Goal: Task Accomplishment & Management: Use online tool/utility

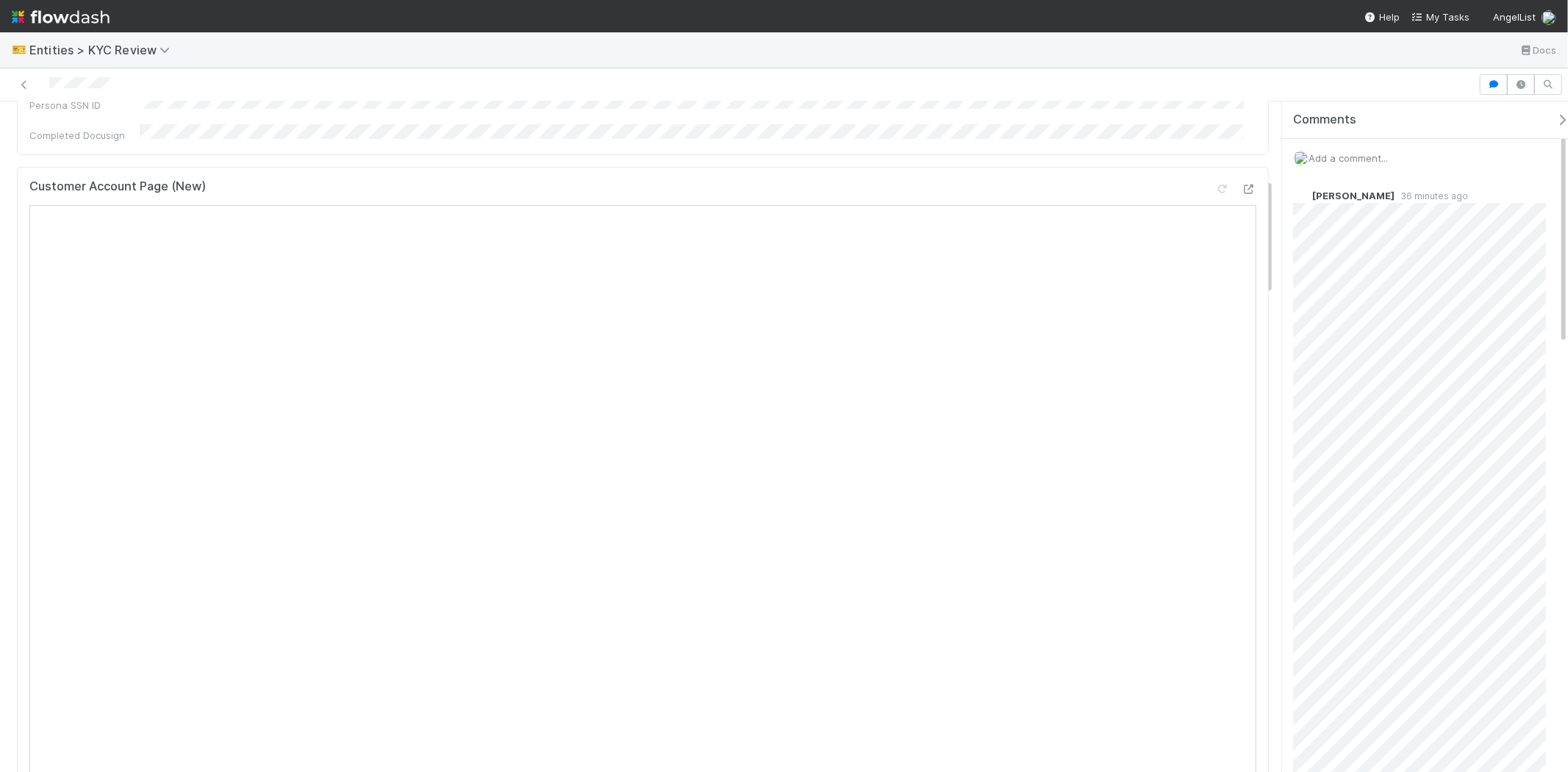
scroll to position [490, 0]
click at [1345, 154] on span "Add a comment..." at bounding box center [1348, 158] width 80 height 12
click at [1481, 261] on button "Viv Hong" at bounding box center [1474, 256] width 111 height 20
click at [1353, 380] on button "Add Comment" at bounding box center [1347, 384] width 85 height 25
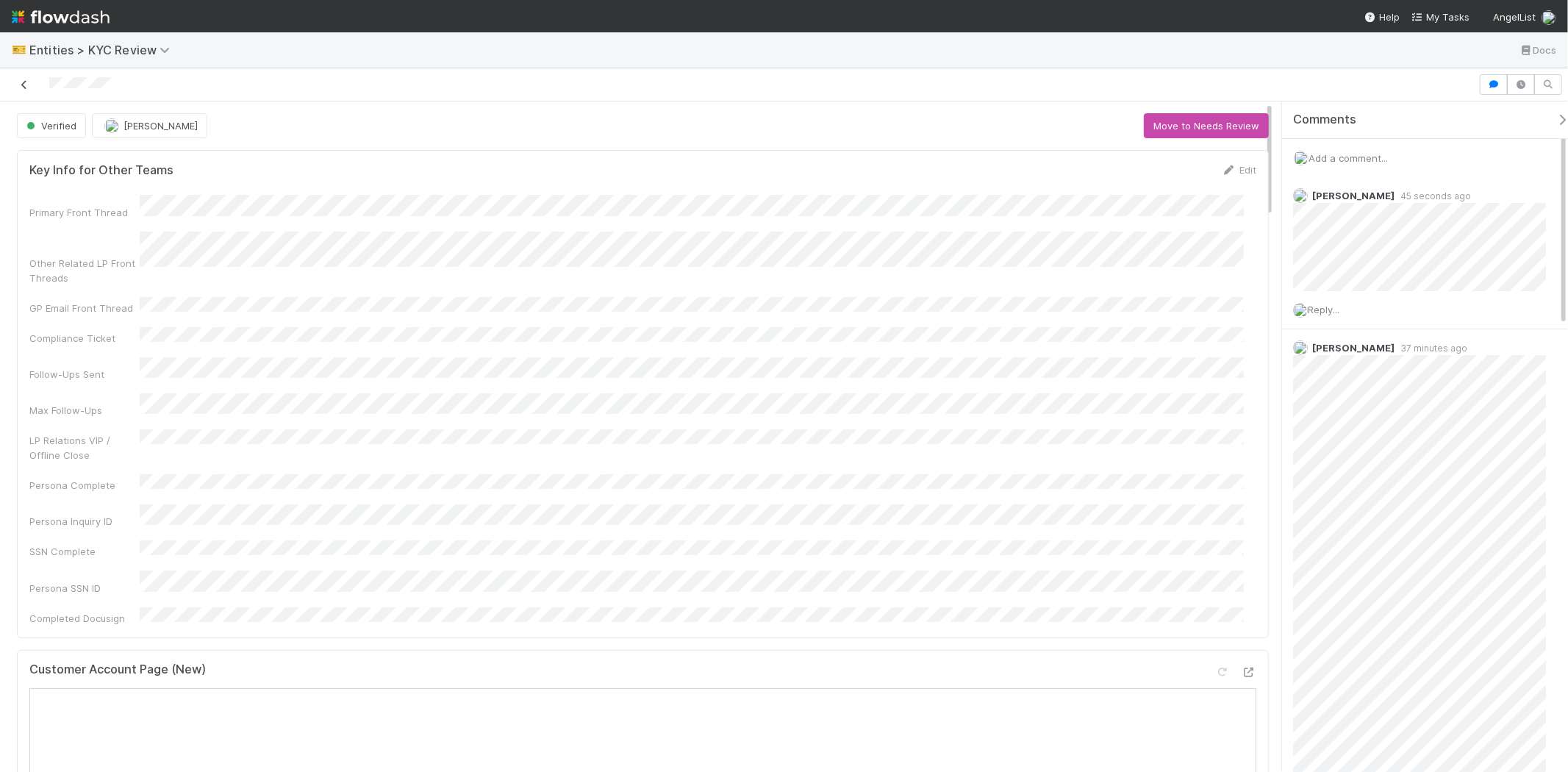
click at [24, 84] on icon at bounding box center [24, 84] width 15 height 9
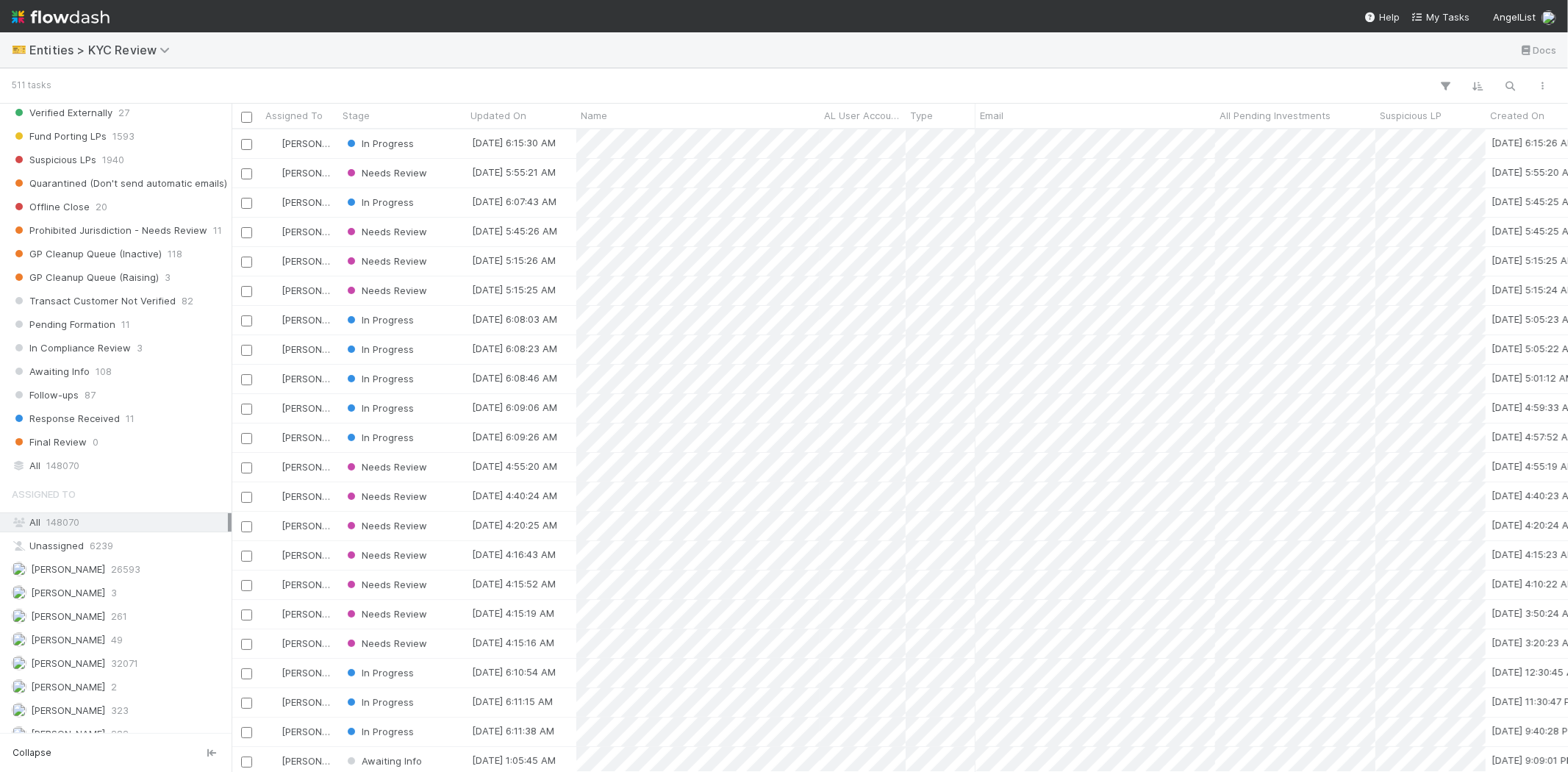
scroll to position [979, 0]
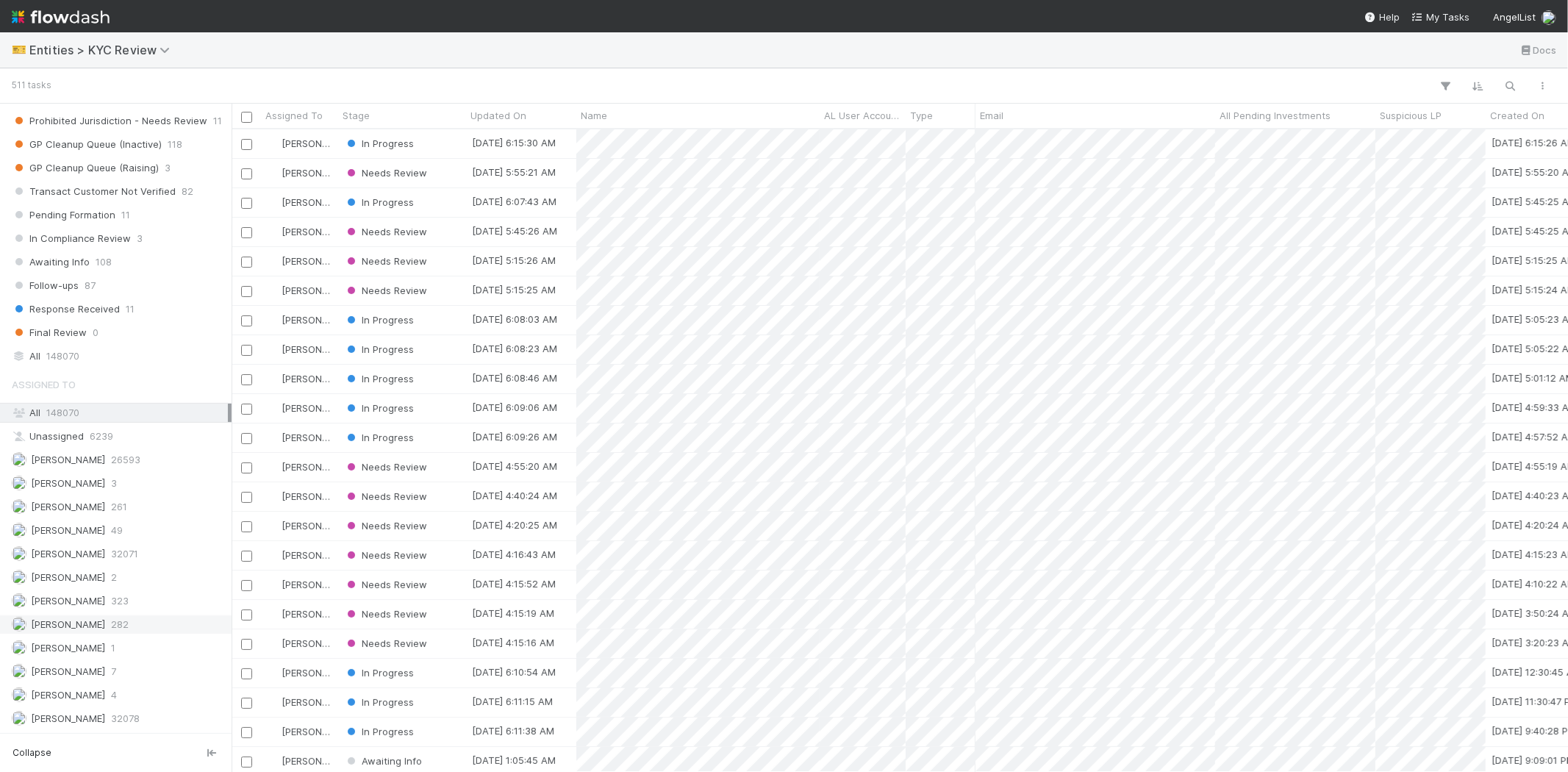
click at [127, 634] on span "282" at bounding box center [119, 624] width 17 height 18
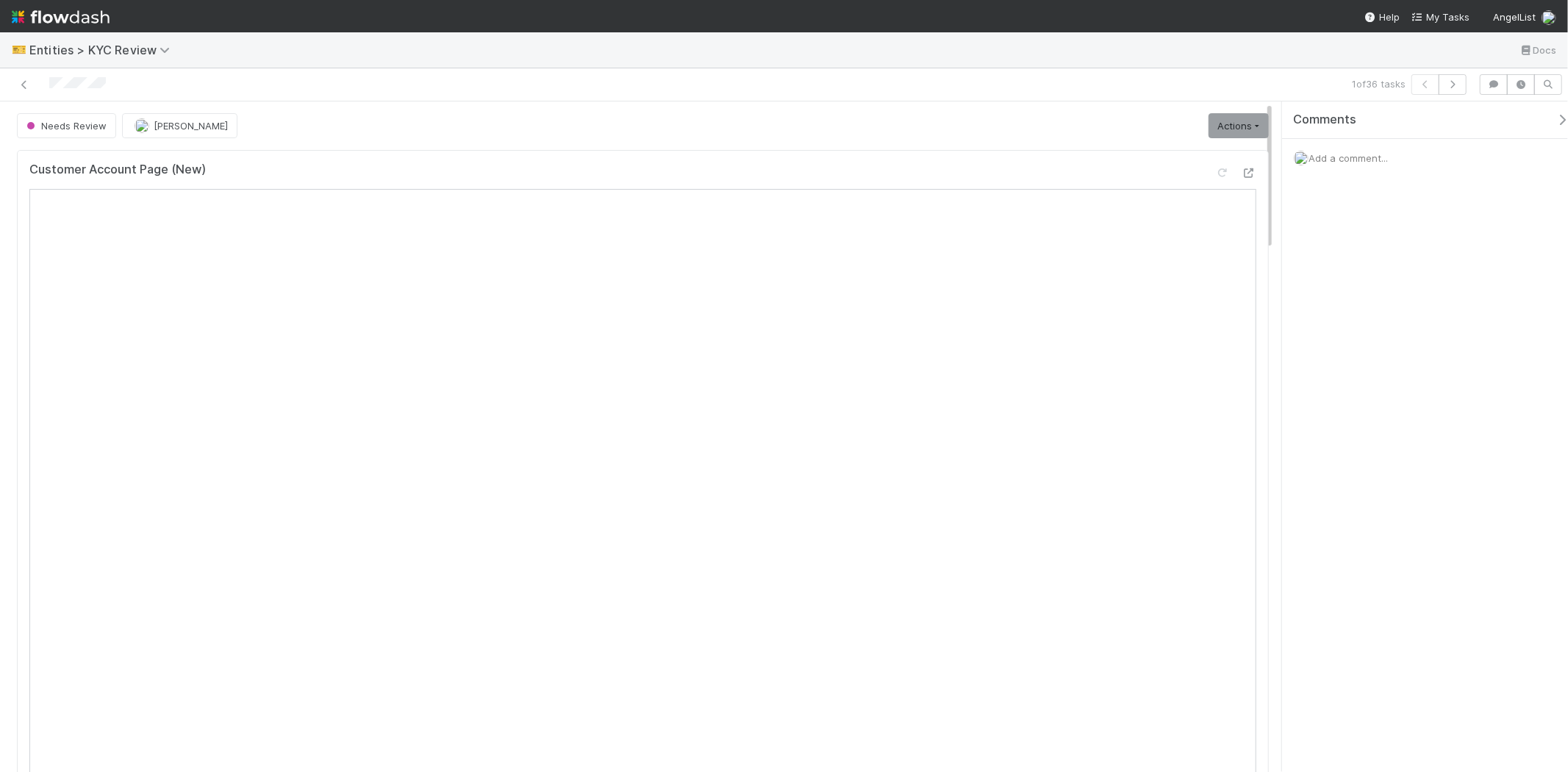
click at [1554, 116] on icon "button" at bounding box center [1562, 119] width 15 height 12
click at [1502, 124] on link "Actions" at bounding box center [1532, 125] width 61 height 25
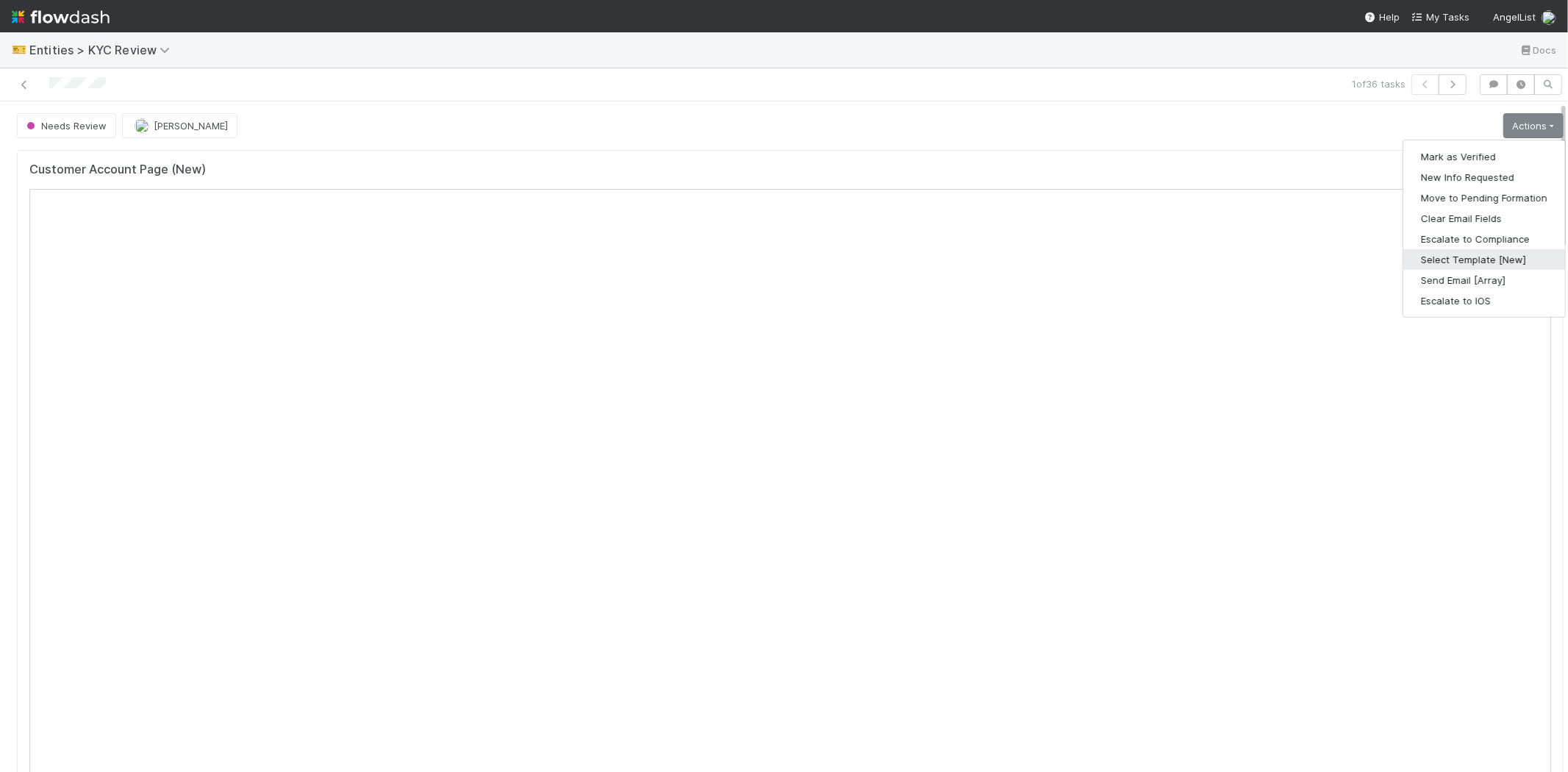
click at [1441, 254] on button "Select Template [New]" at bounding box center [1484, 259] width 161 height 20
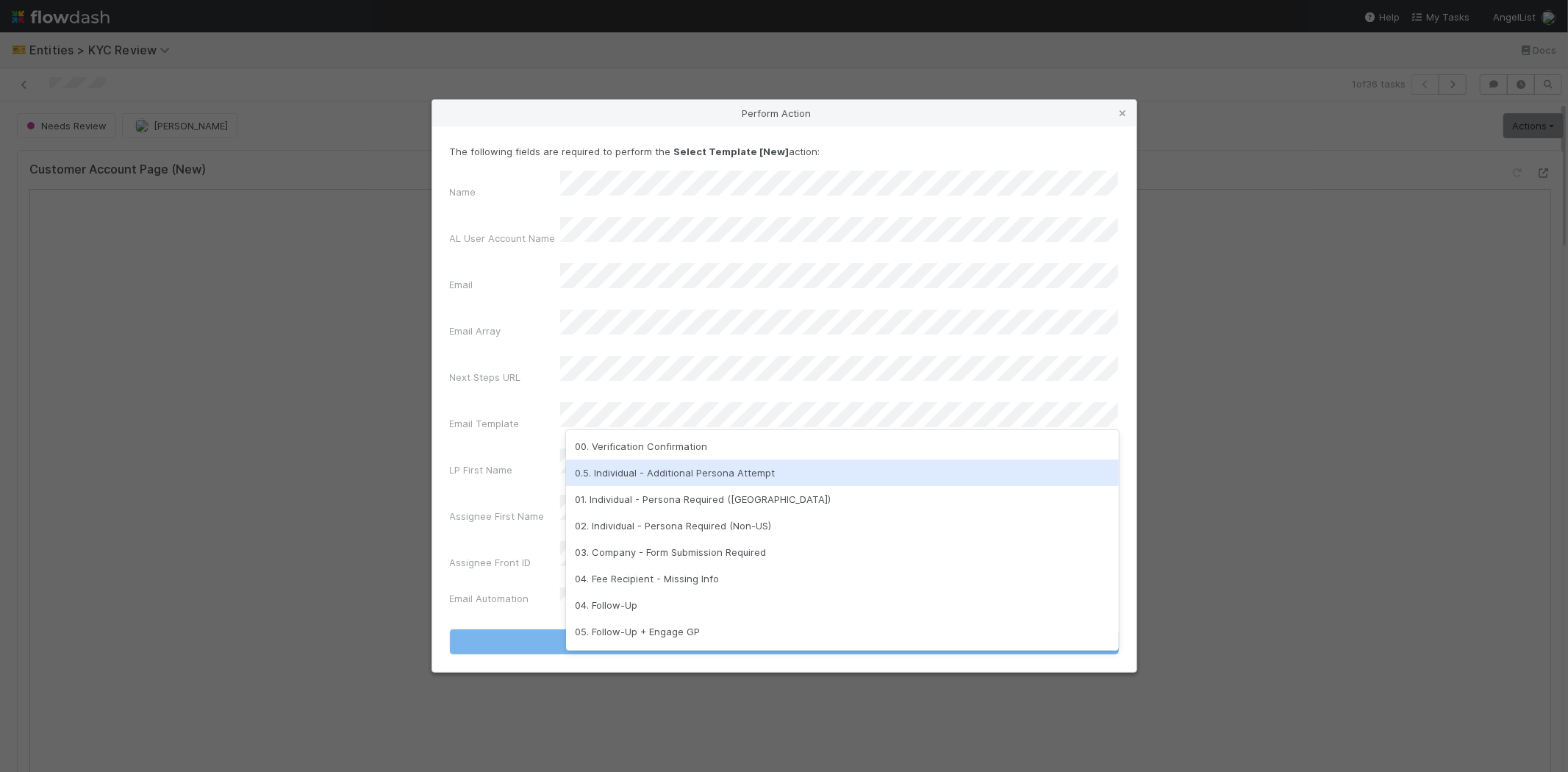
click at [609, 469] on div "0.5. Individual - Additional Persona Attempt" at bounding box center [842, 472] width 553 height 27
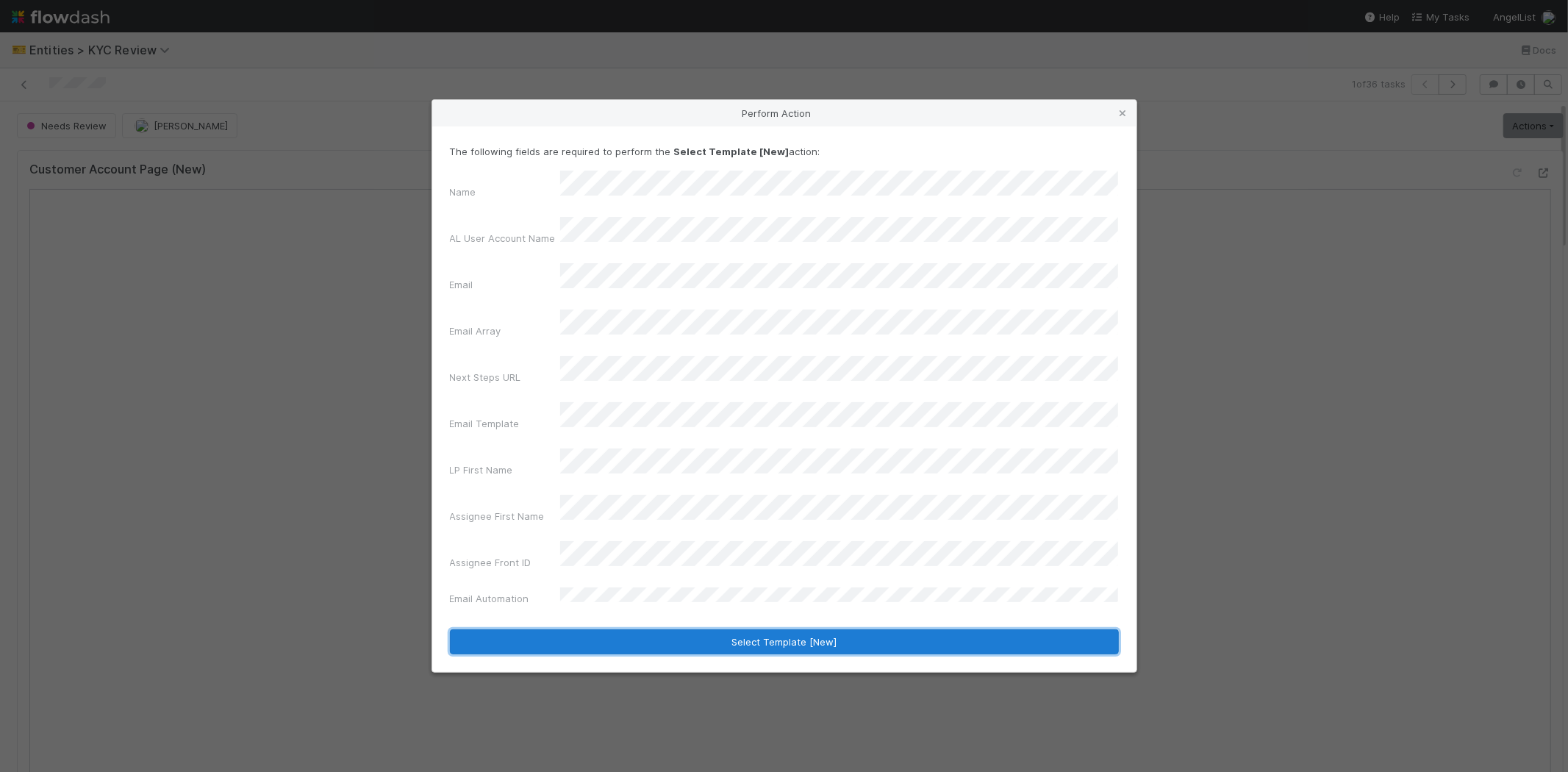
click at [598, 629] on button "Select Template [New]" at bounding box center [783, 641] width 668 height 25
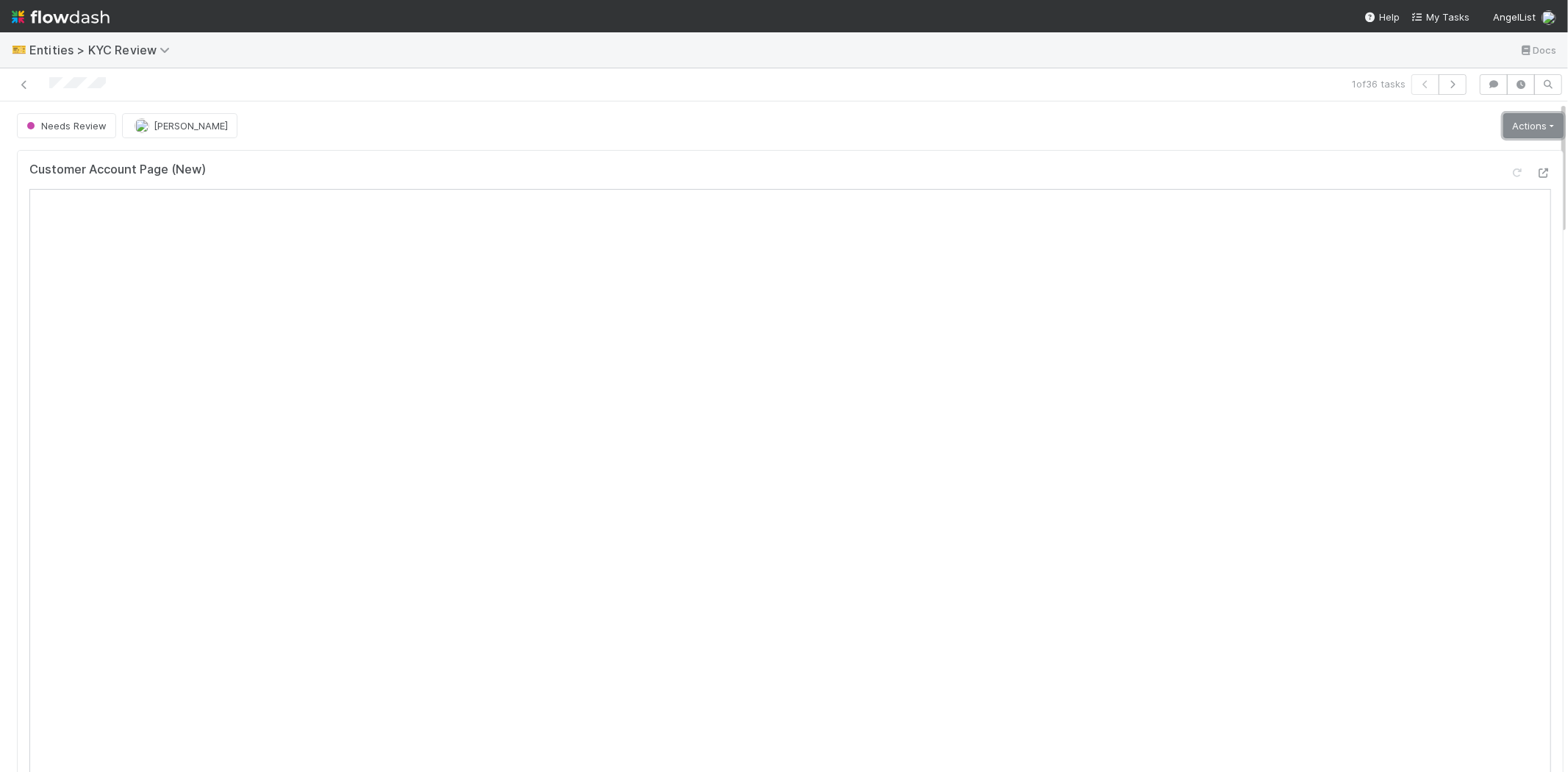
click at [1503, 122] on link "Actions" at bounding box center [1533, 125] width 61 height 25
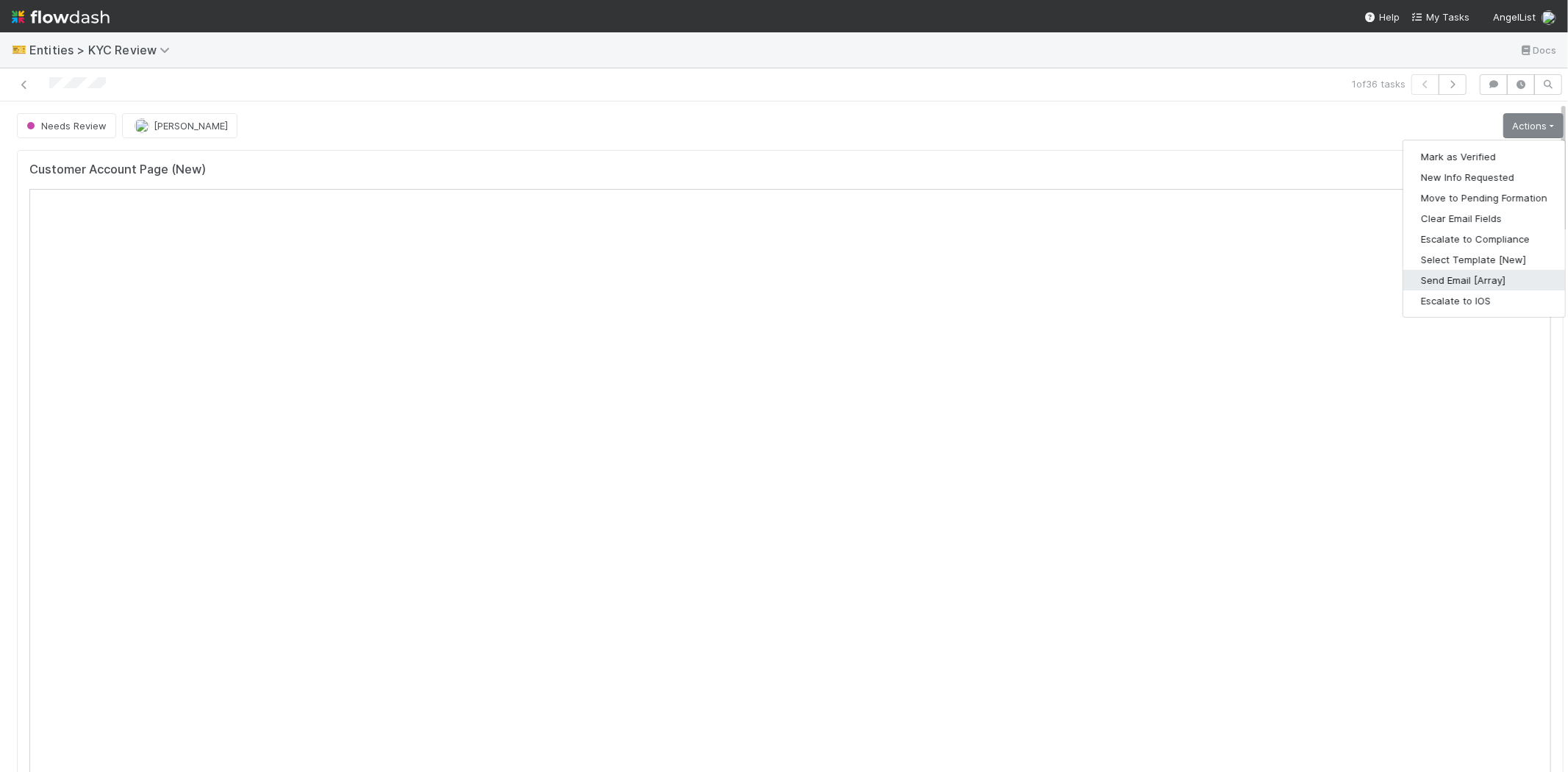
click at [1453, 287] on button "Send Email [Array]" at bounding box center [1484, 280] width 161 height 20
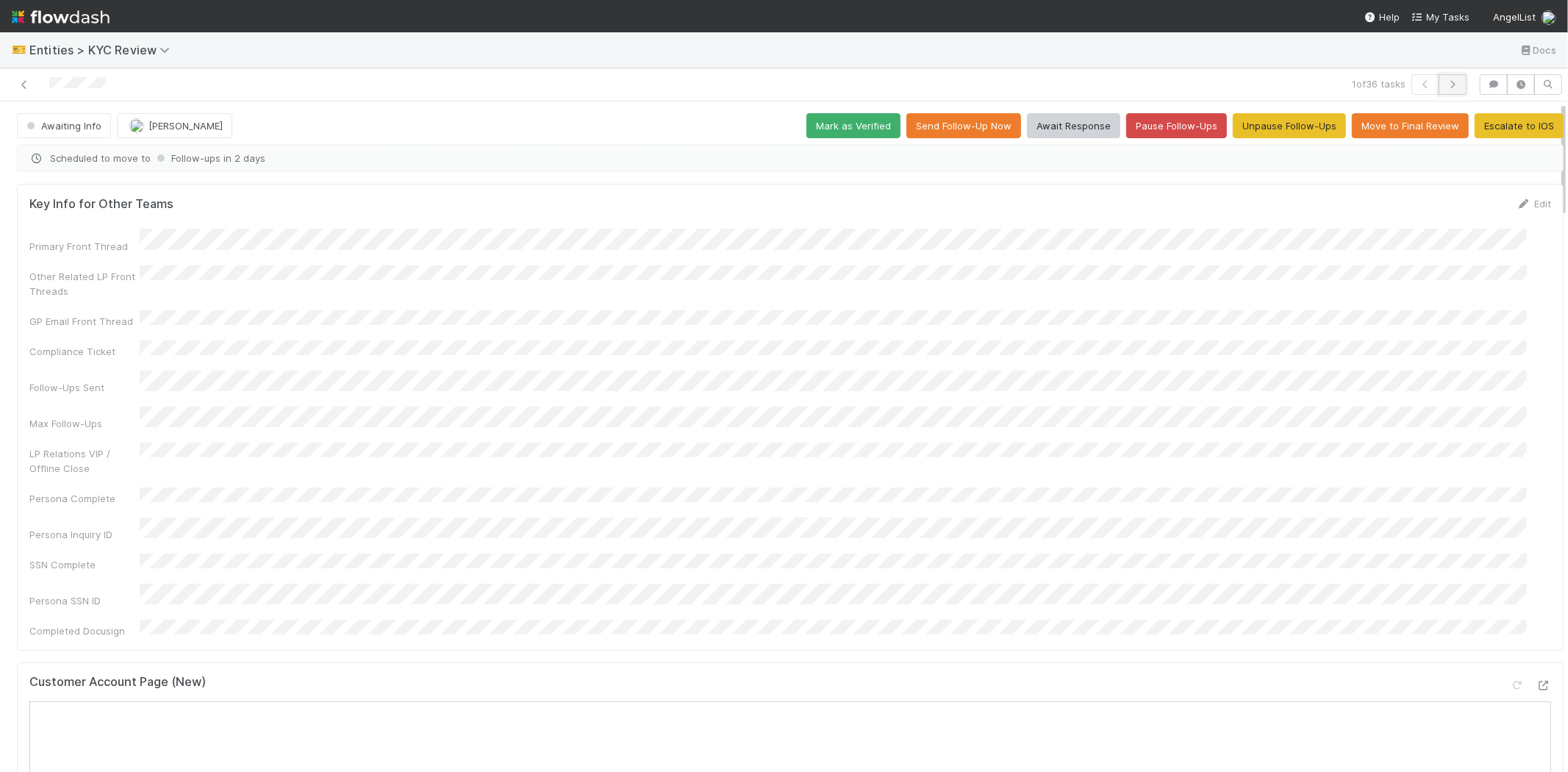
click at [1449, 87] on button "button" at bounding box center [1452, 84] width 28 height 20
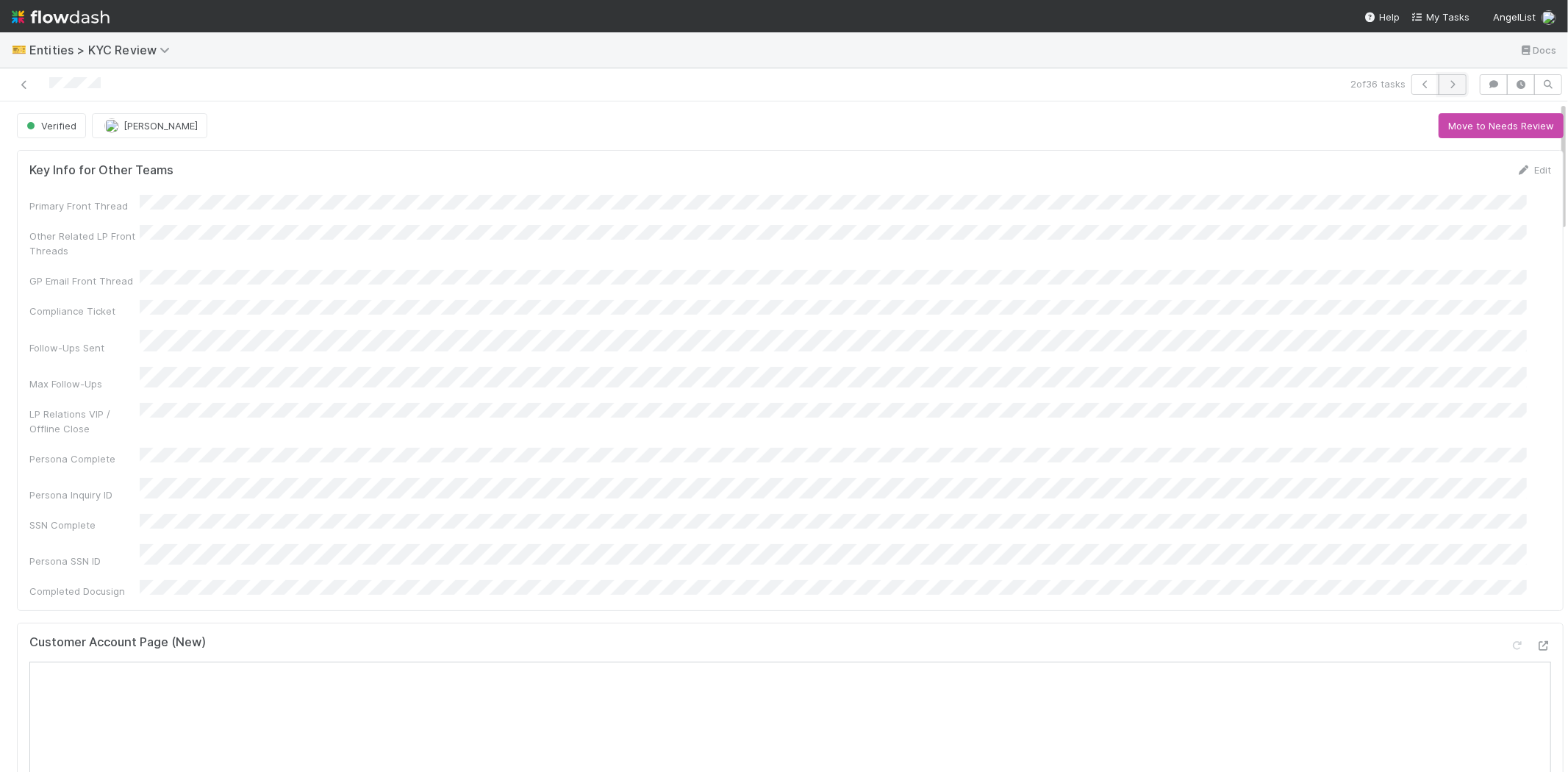
click at [1445, 81] on icon "button" at bounding box center [1452, 84] width 15 height 9
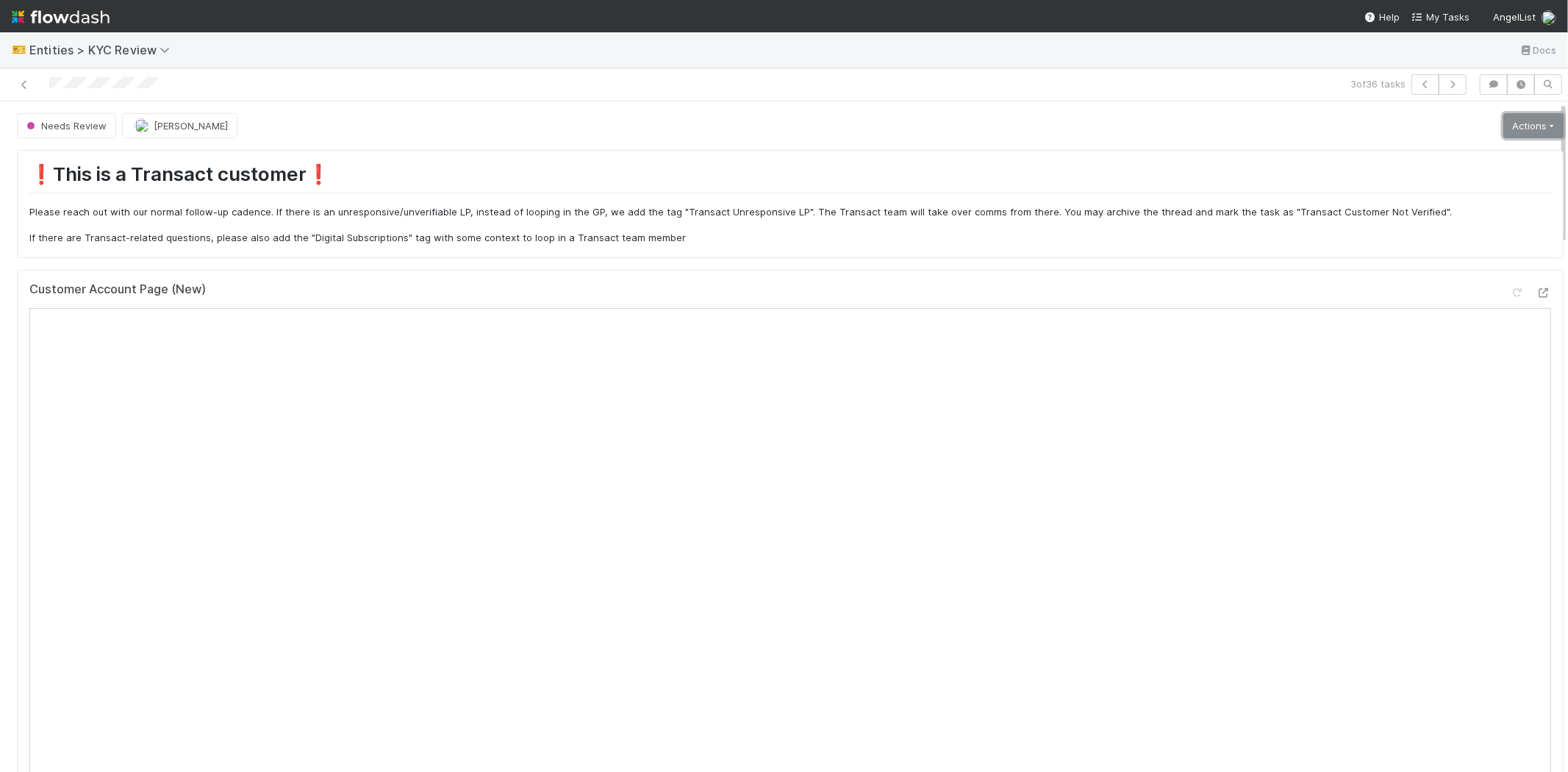
click at [1508, 120] on link "Actions" at bounding box center [1533, 125] width 61 height 25
click at [1445, 255] on button "Select Template [New]" at bounding box center [1484, 259] width 161 height 20
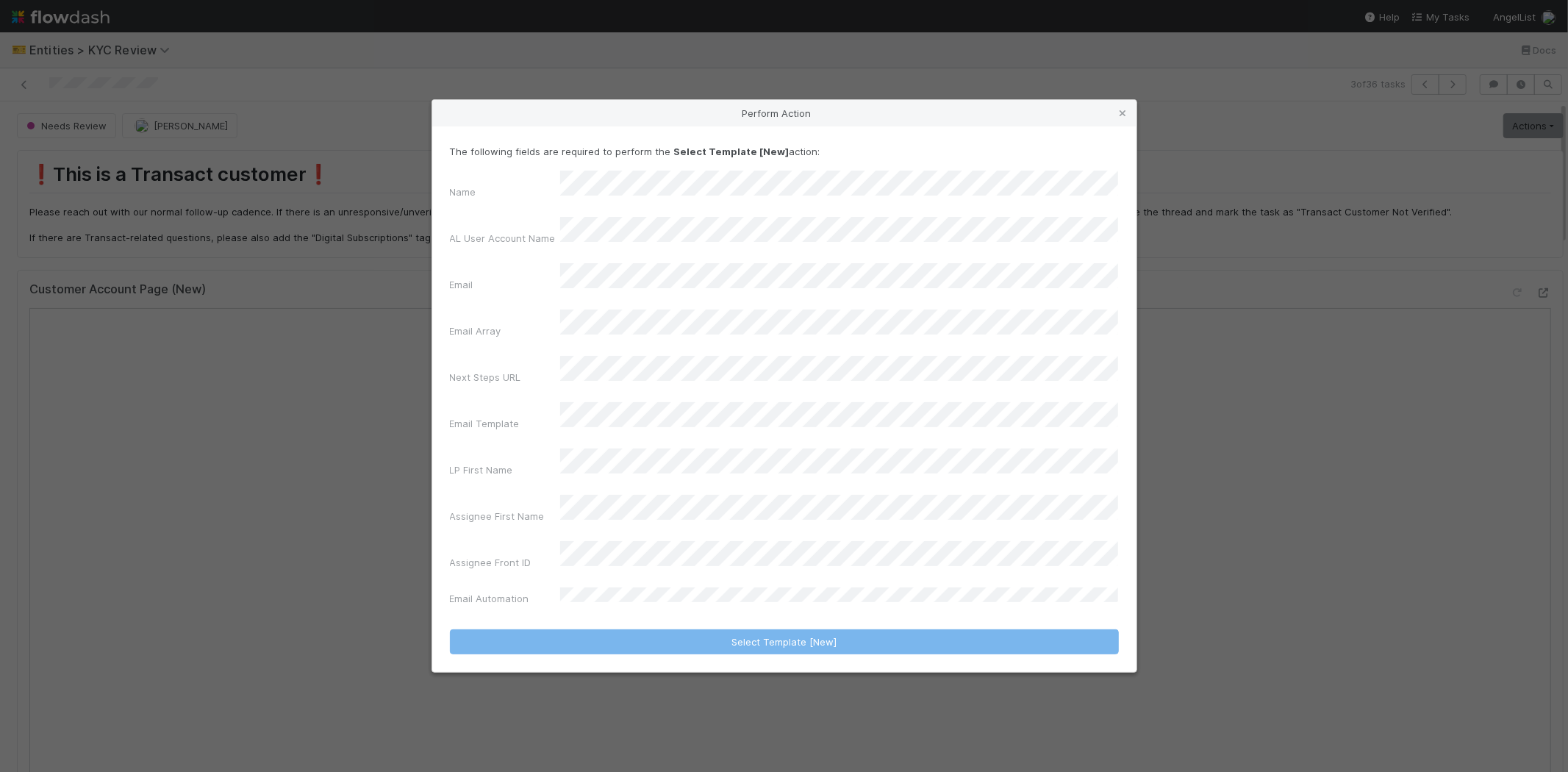
click at [598, 398] on div "Name AL User Account Name Email Email Array Next Steps URL Email Template LP Fi…" at bounding box center [783, 391] width 668 height 441
click at [605, 424] on div "Email Template" at bounding box center [783, 419] width 668 height 35
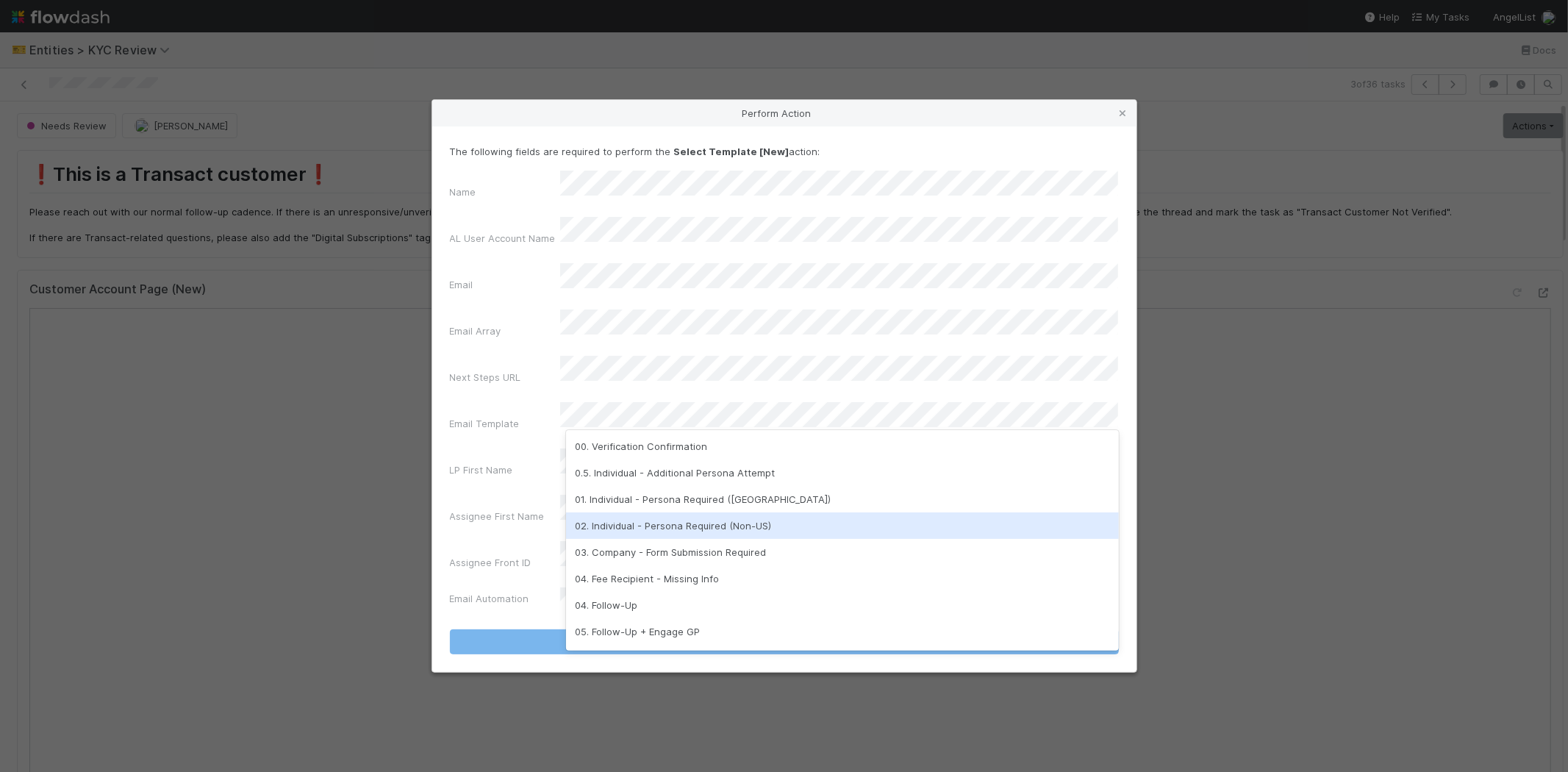
click at [674, 514] on div "02. Individual - Persona Required (Non-US)" at bounding box center [842, 525] width 553 height 27
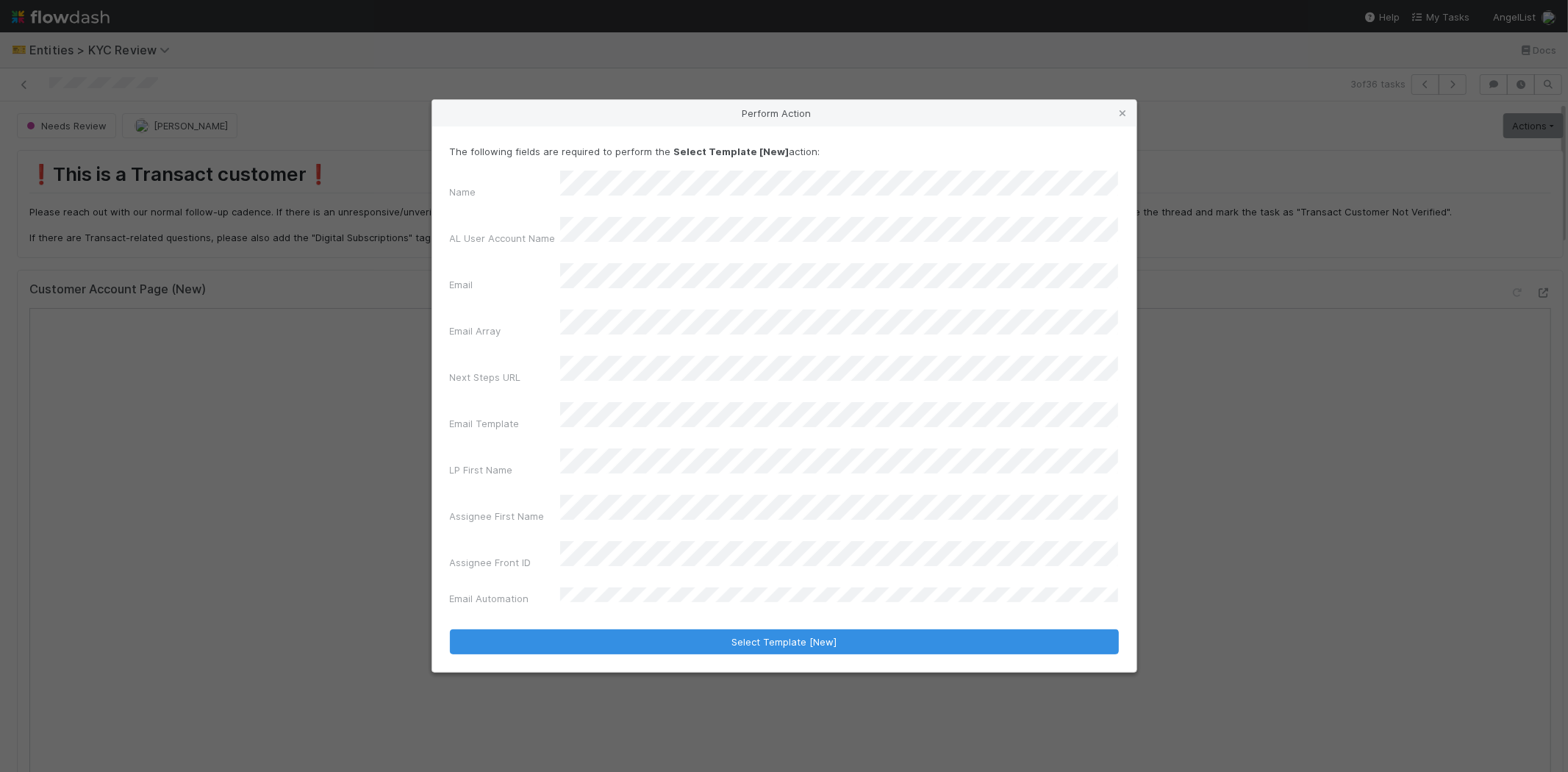
click at [491, 462] on label"] "LP First Name" at bounding box center [480, 469] width 63 height 15
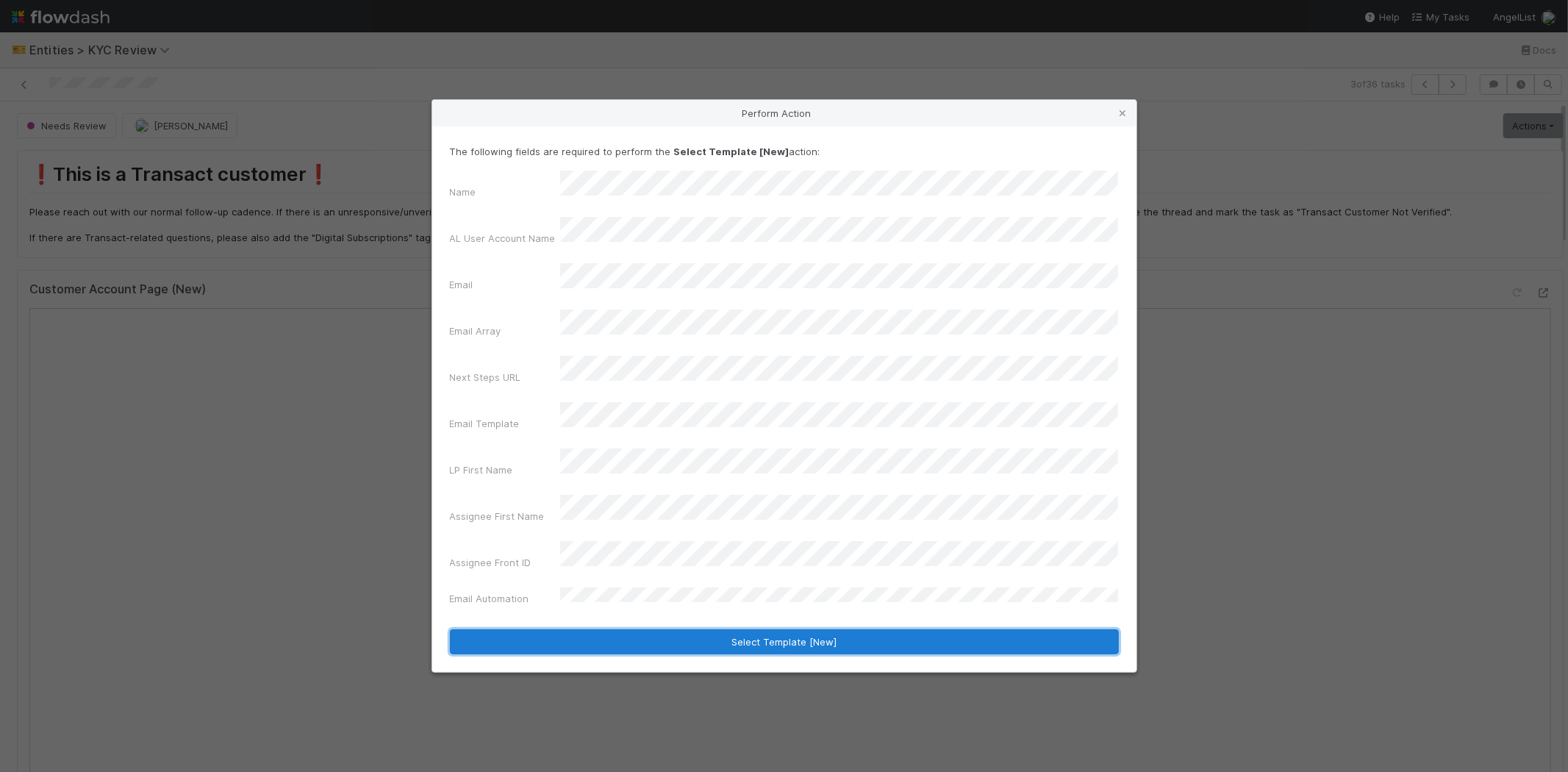
click at [579, 629] on button "Select Template [New]" at bounding box center [783, 641] width 668 height 25
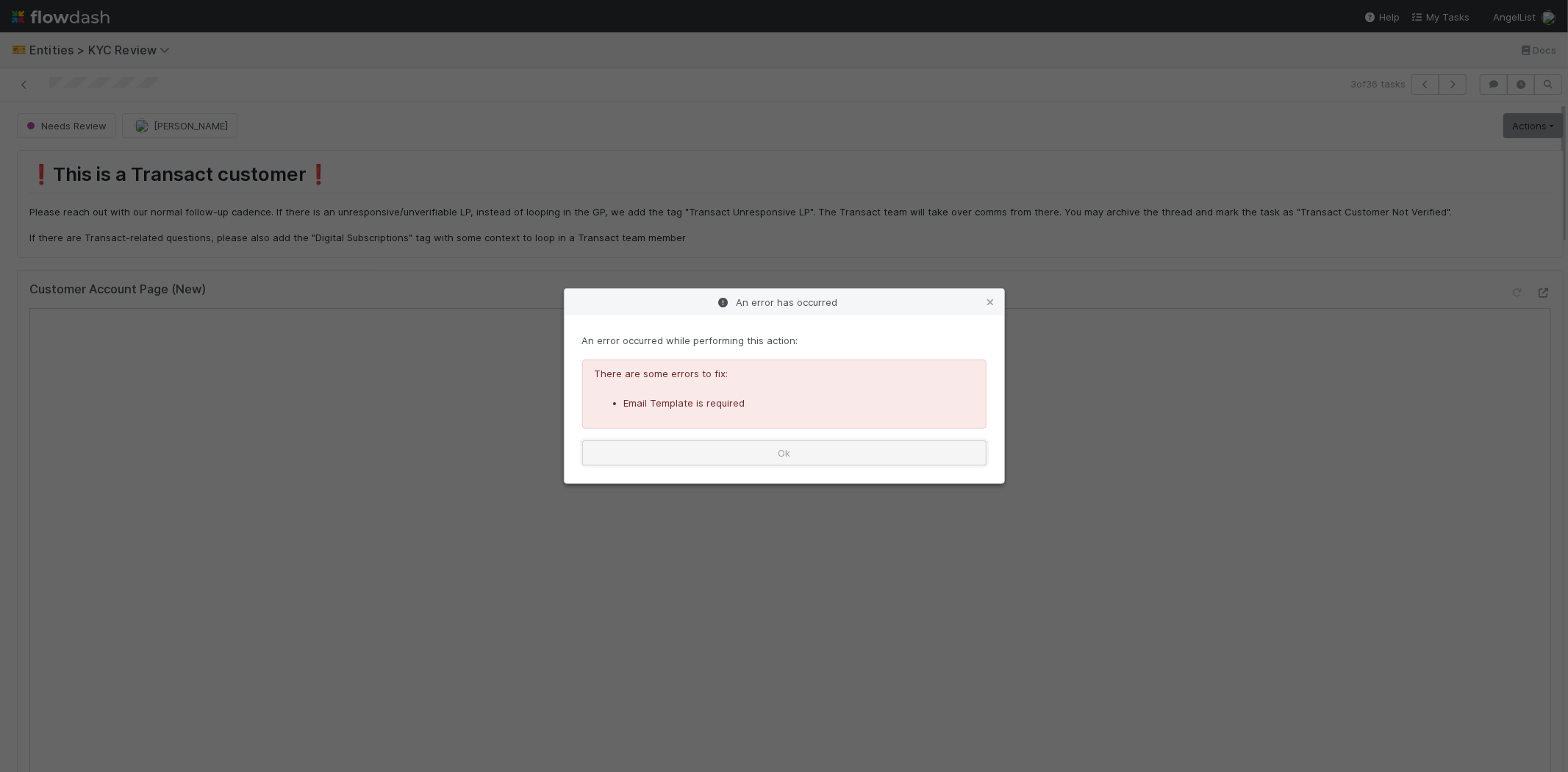
click at [798, 442] on button "Ok" at bounding box center [784, 452] width 404 height 25
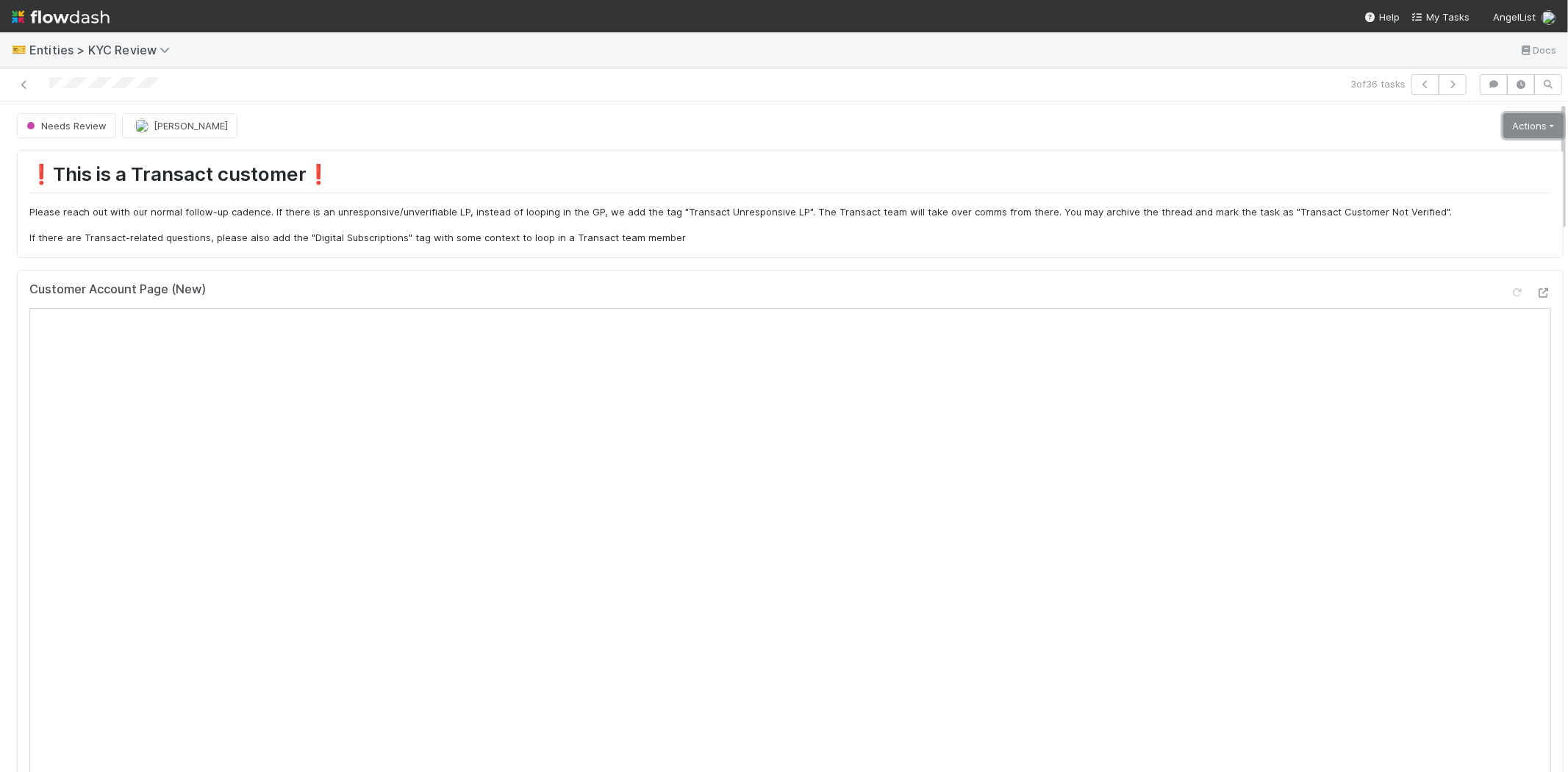
click at [1505, 130] on link "Actions" at bounding box center [1533, 125] width 61 height 25
click at [1452, 276] on button "Send Email [Array]" at bounding box center [1484, 280] width 161 height 20
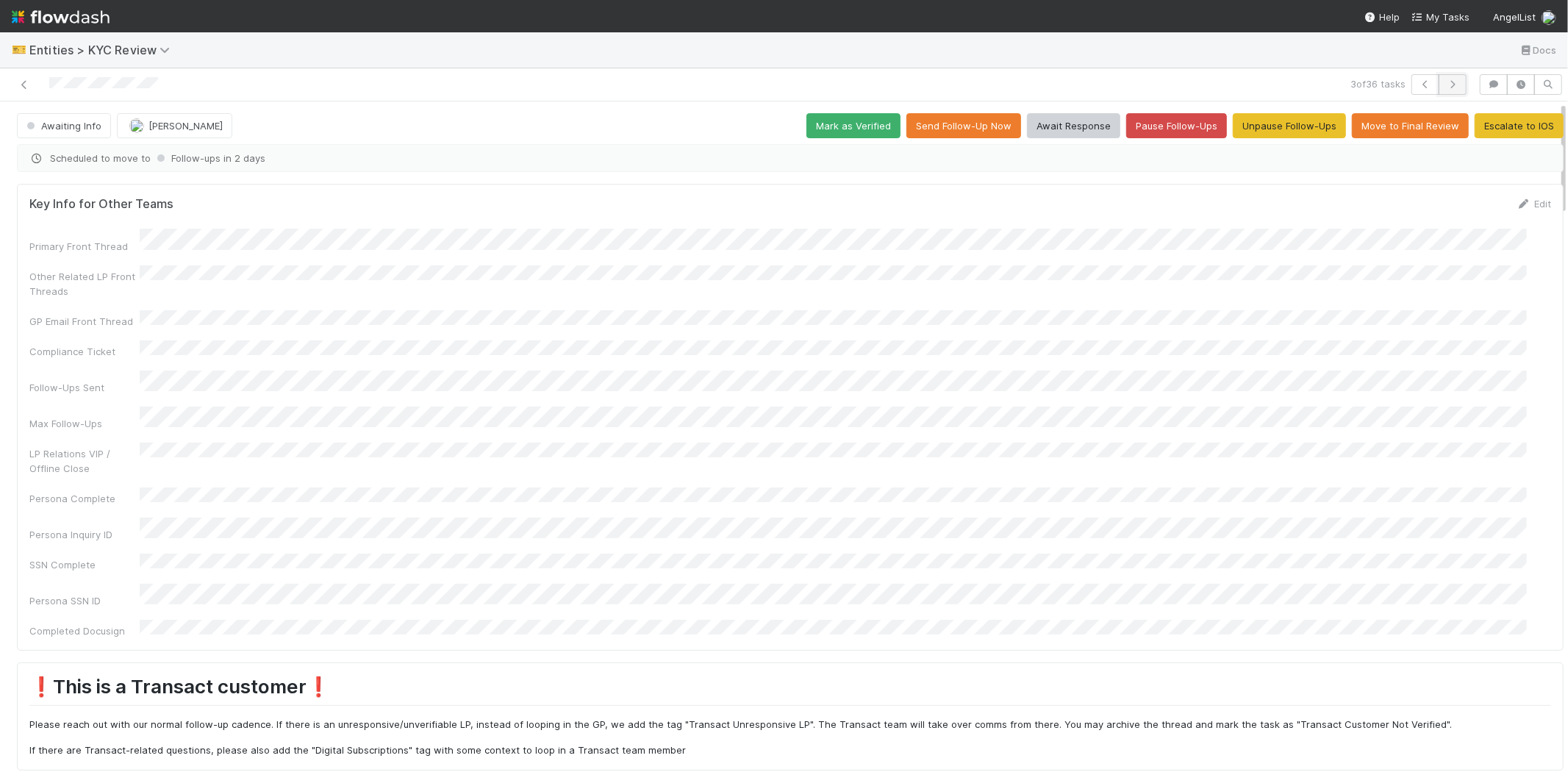
click at [1441, 90] on button "button" at bounding box center [1452, 84] width 28 height 20
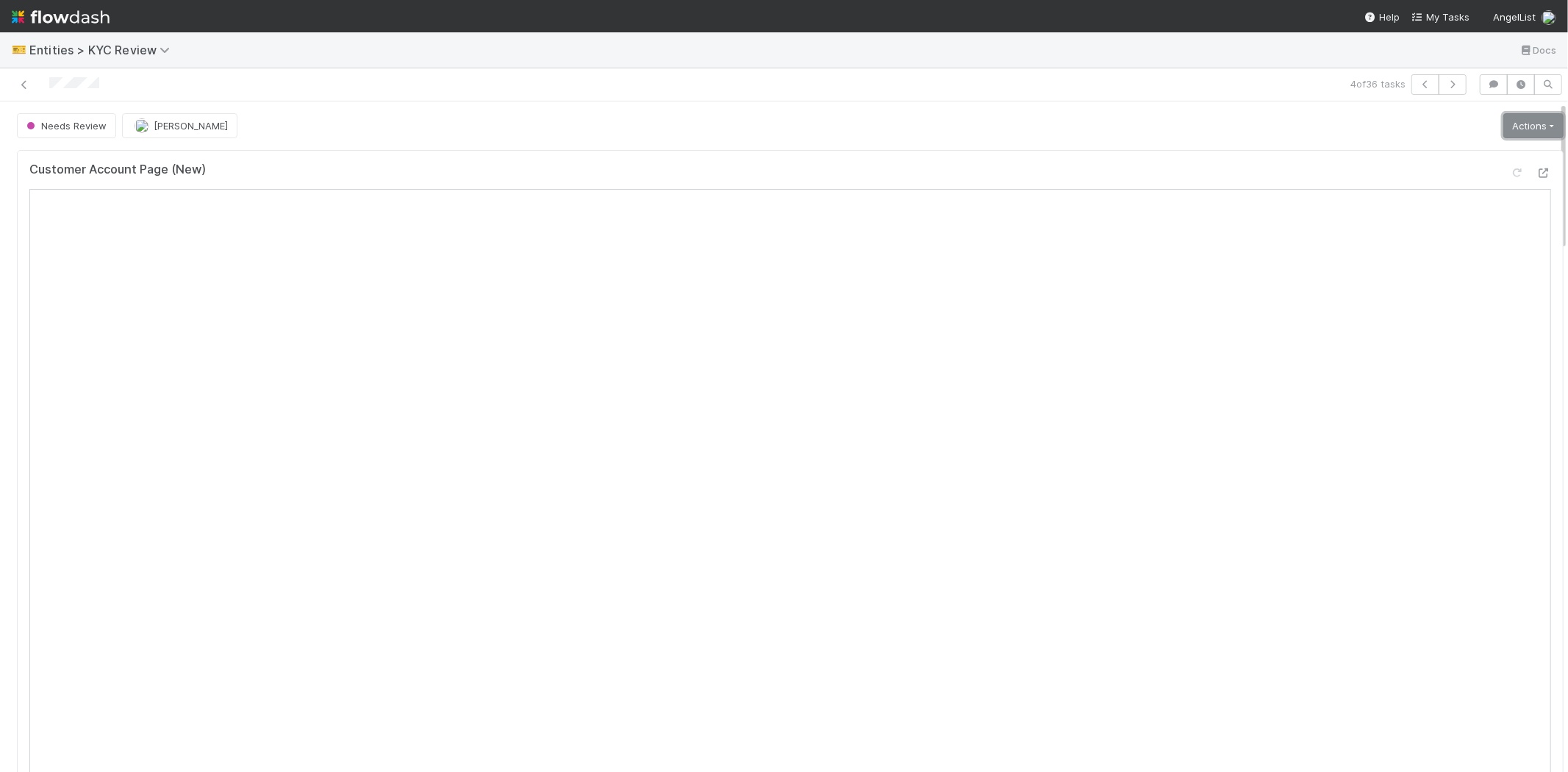
click at [1503, 128] on link "Actions" at bounding box center [1533, 125] width 61 height 25
click at [1423, 258] on button "Select Template [New]" at bounding box center [1484, 259] width 161 height 20
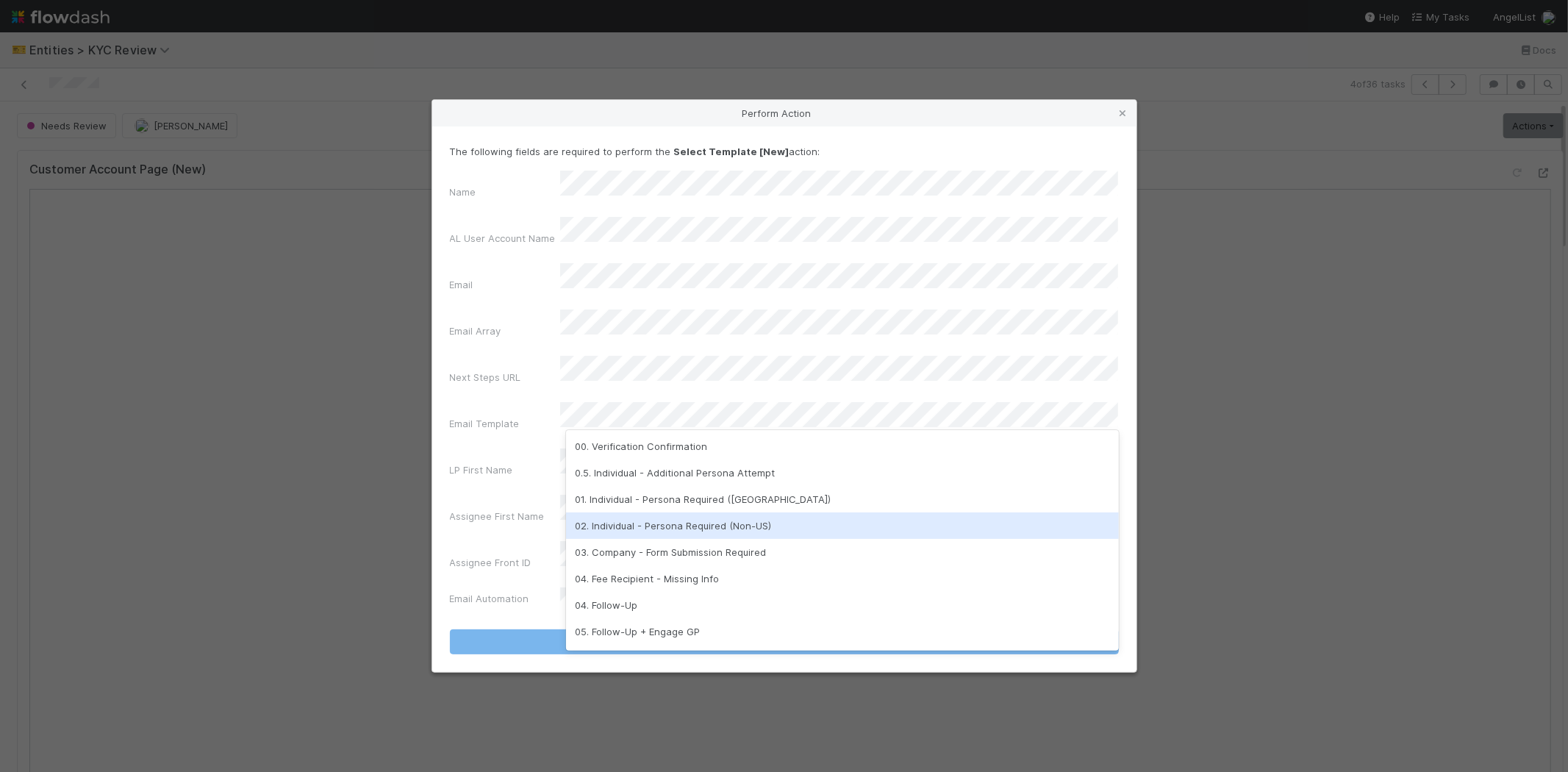
click at [696, 522] on div "02. Individual - Persona Required (Non-US)" at bounding box center [842, 525] width 553 height 27
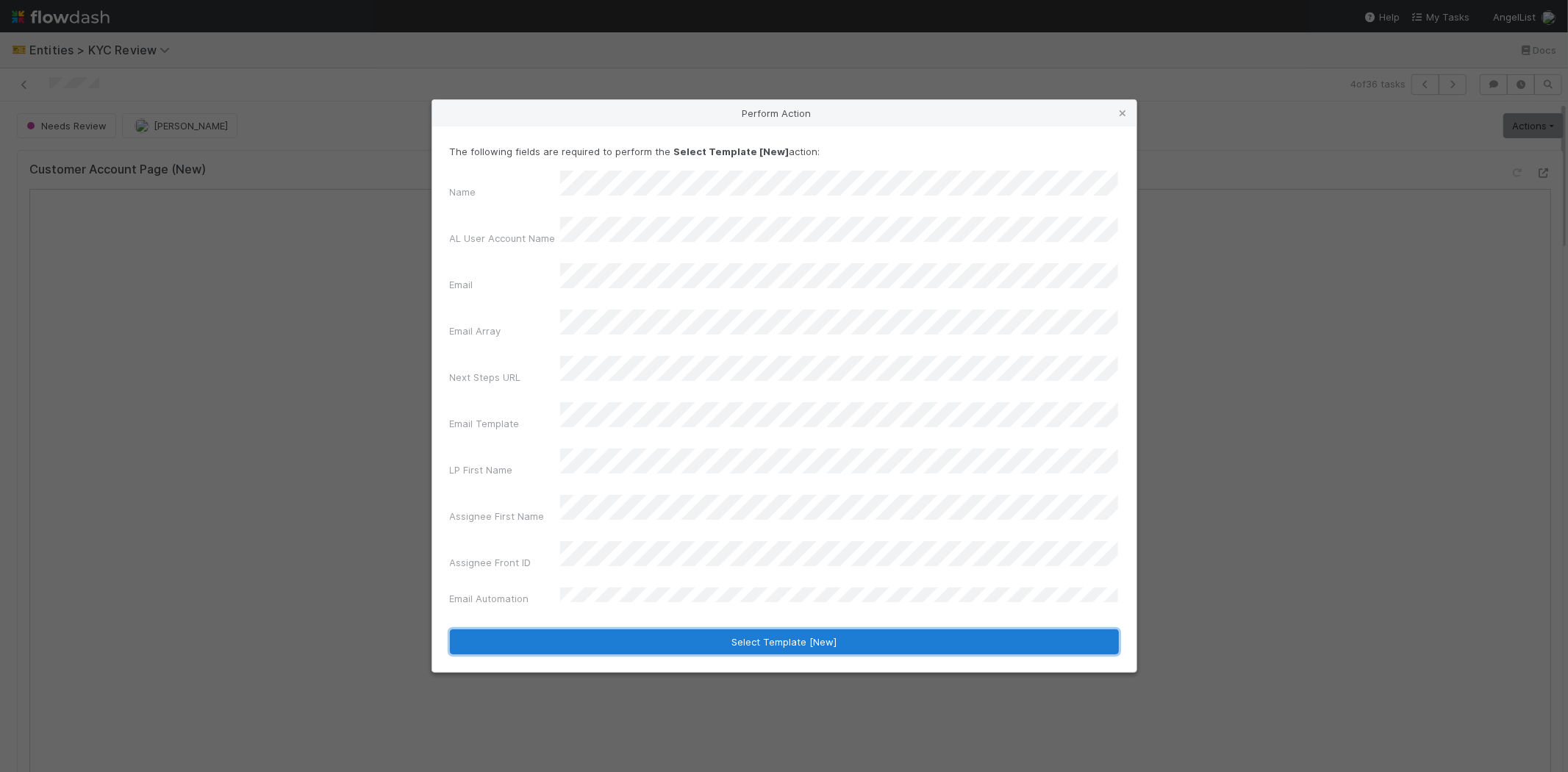
click at [568, 629] on button "Select Template [New]" at bounding box center [783, 641] width 668 height 25
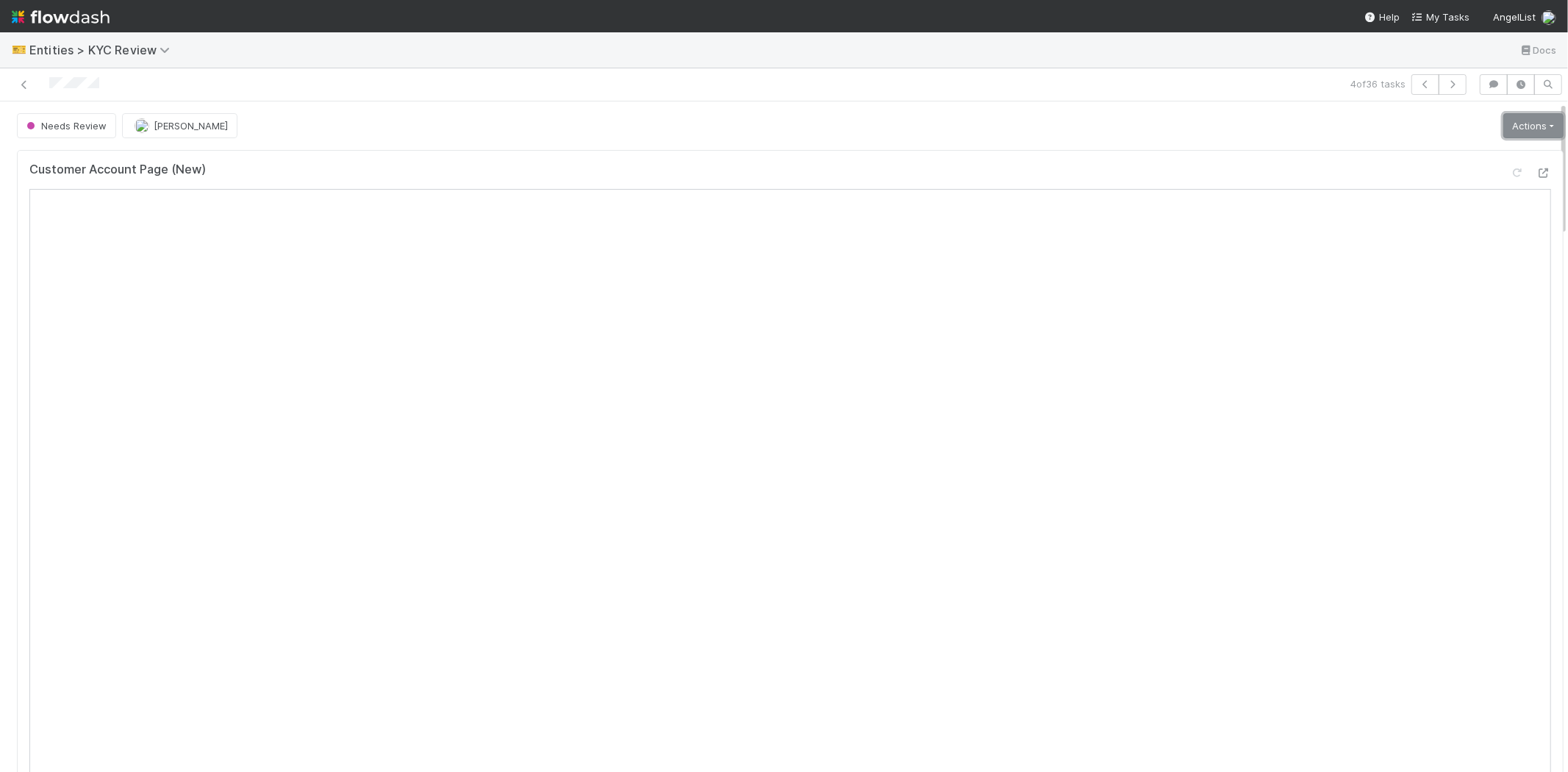
click at [1512, 126] on link "Actions" at bounding box center [1533, 125] width 61 height 25
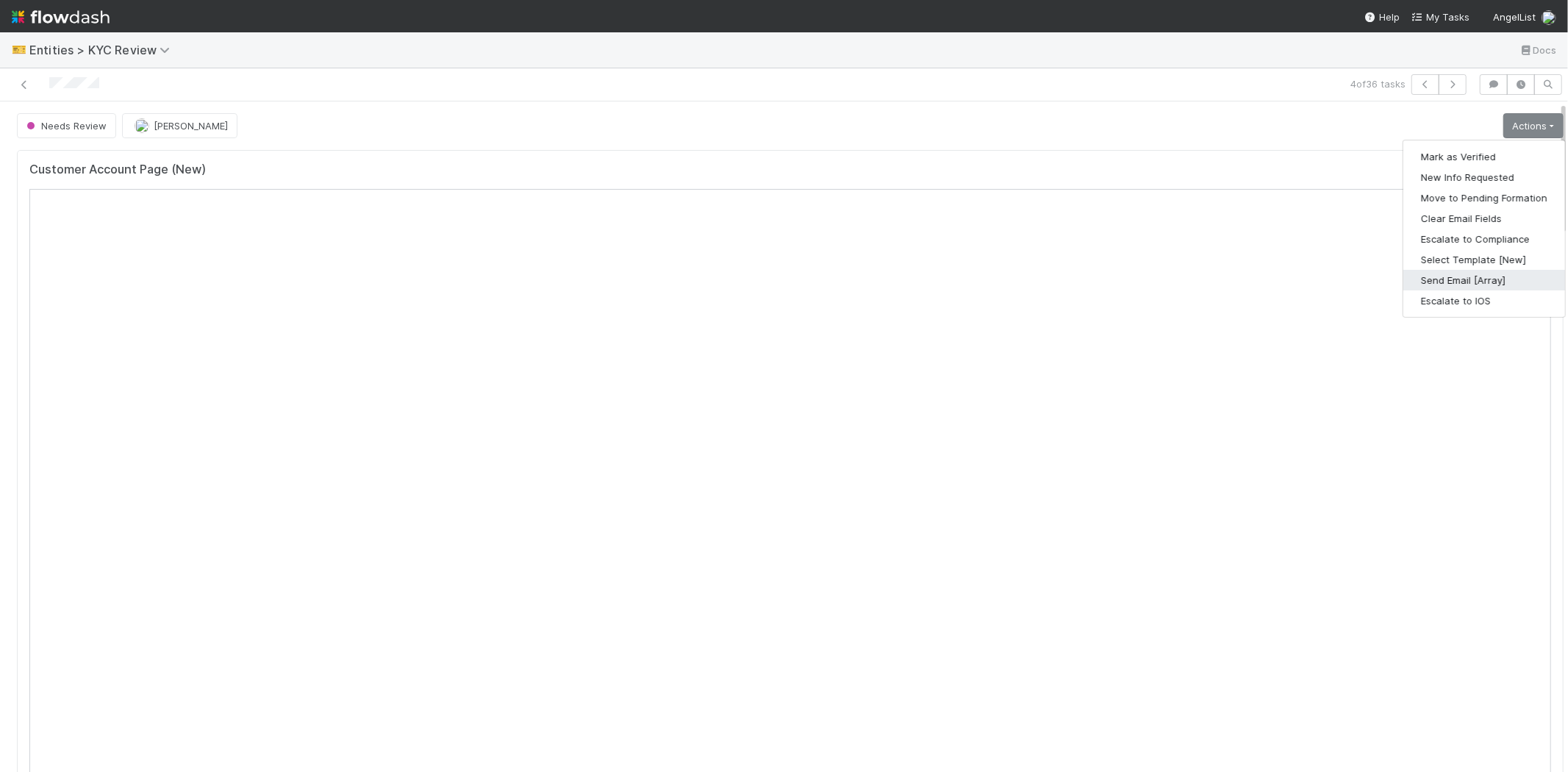
click at [1416, 283] on button "Send Email [Array]" at bounding box center [1484, 280] width 161 height 20
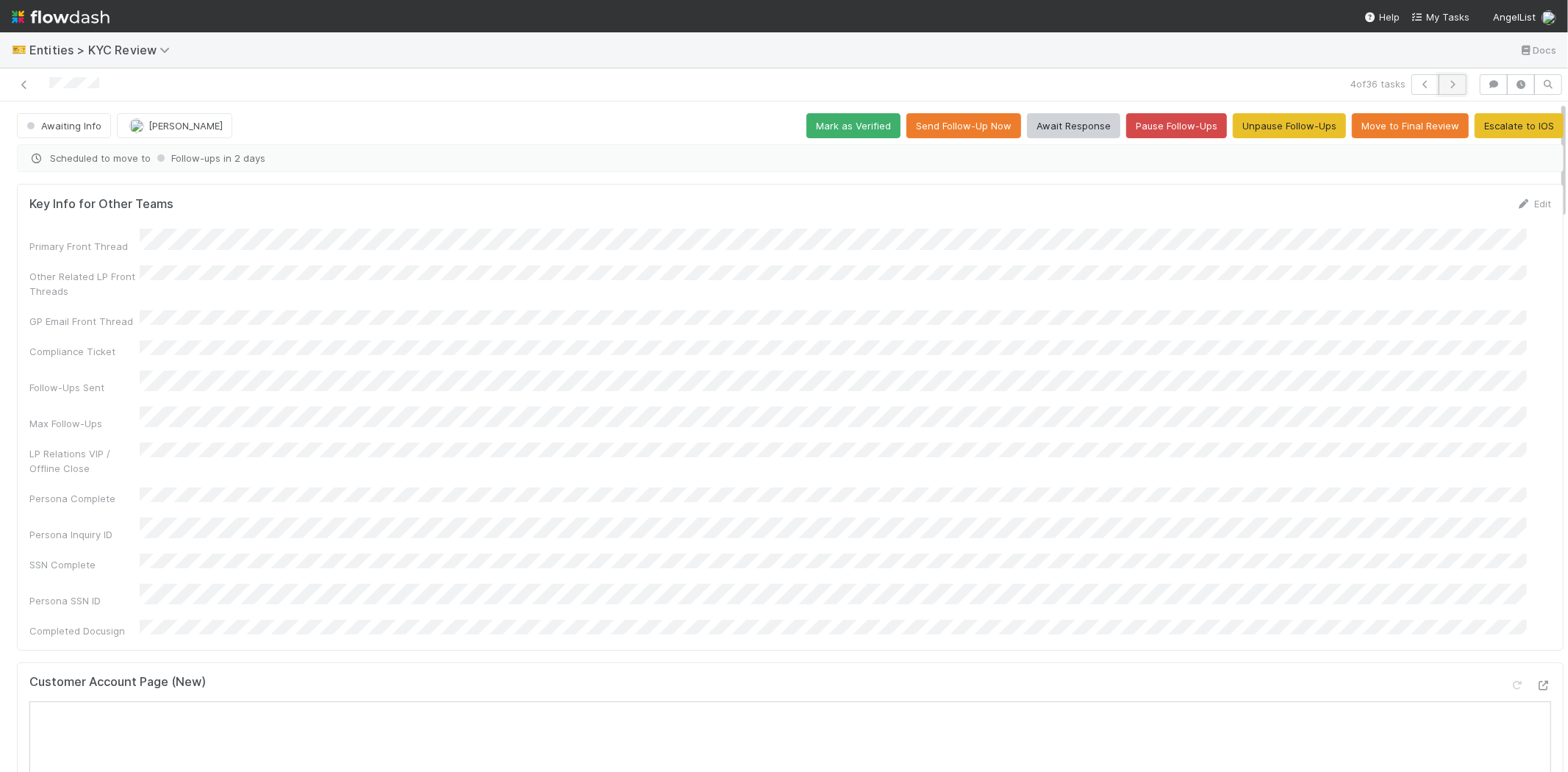
click at [1445, 84] on icon "button" at bounding box center [1452, 84] width 15 height 9
click at [25, 87] on icon at bounding box center [24, 84] width 15 height 9
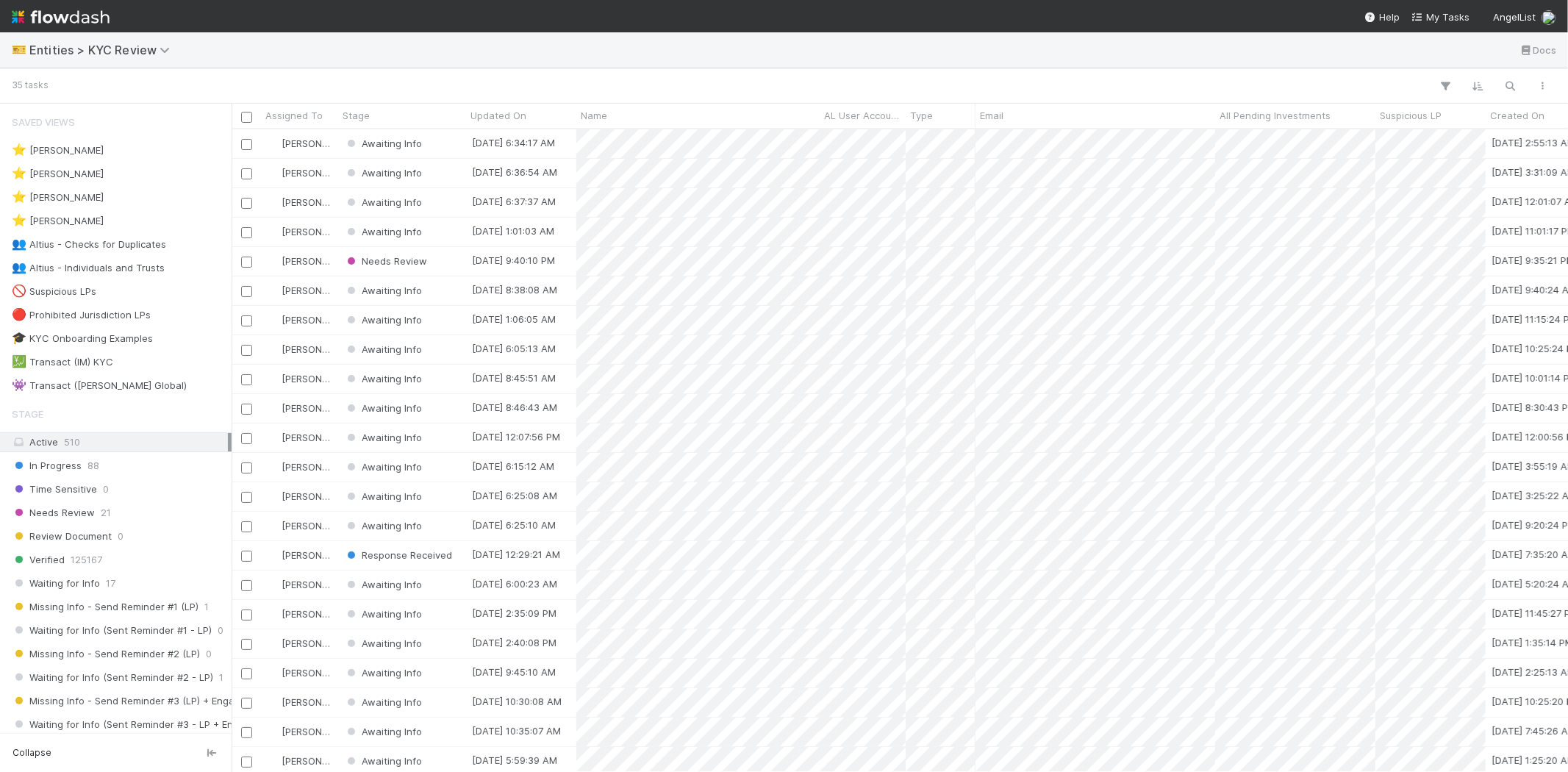
scroll to position [630, 1323]
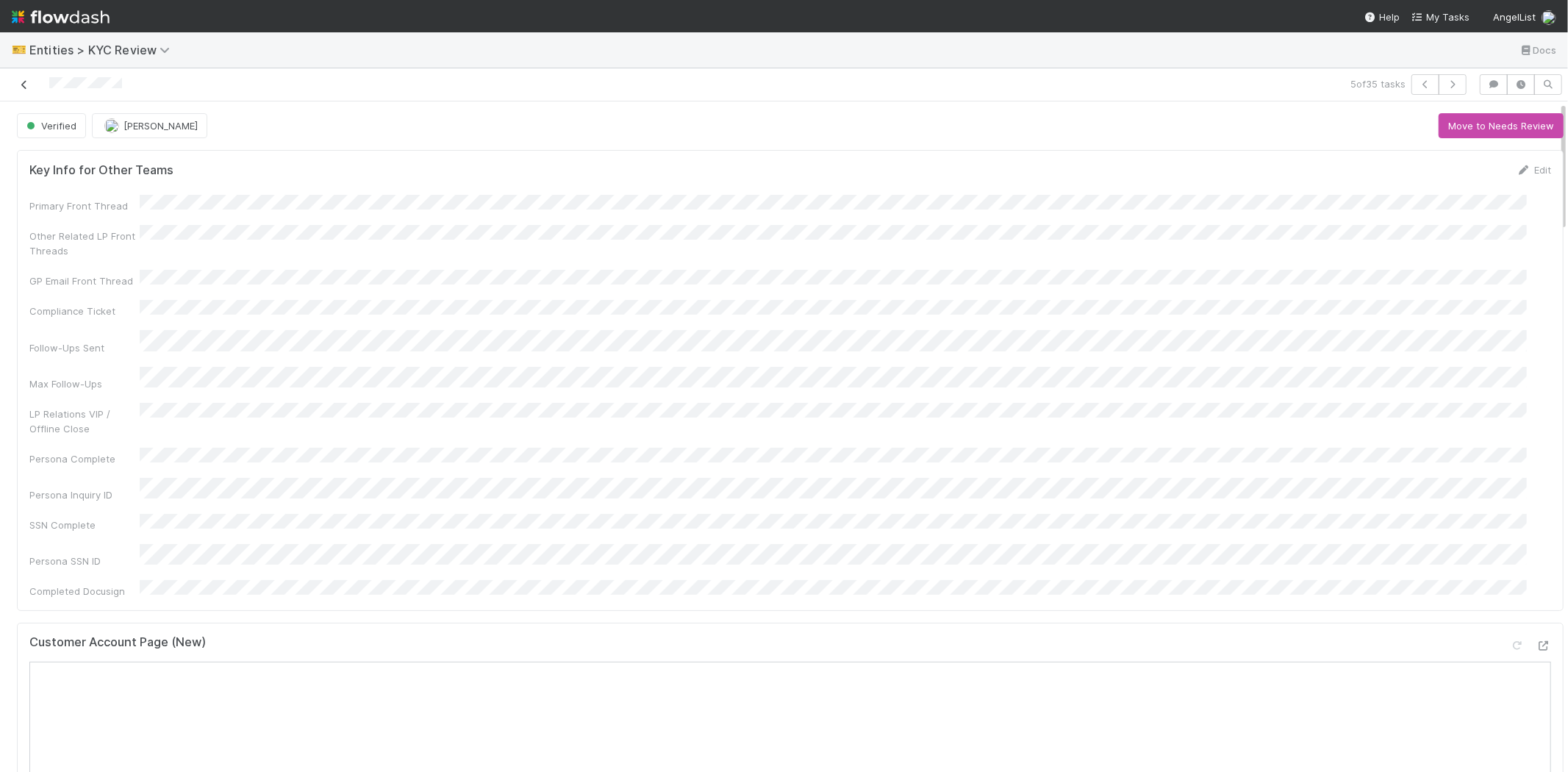
click at [26, 80] on icon at bounding box center [24, 84] width 15 height 9
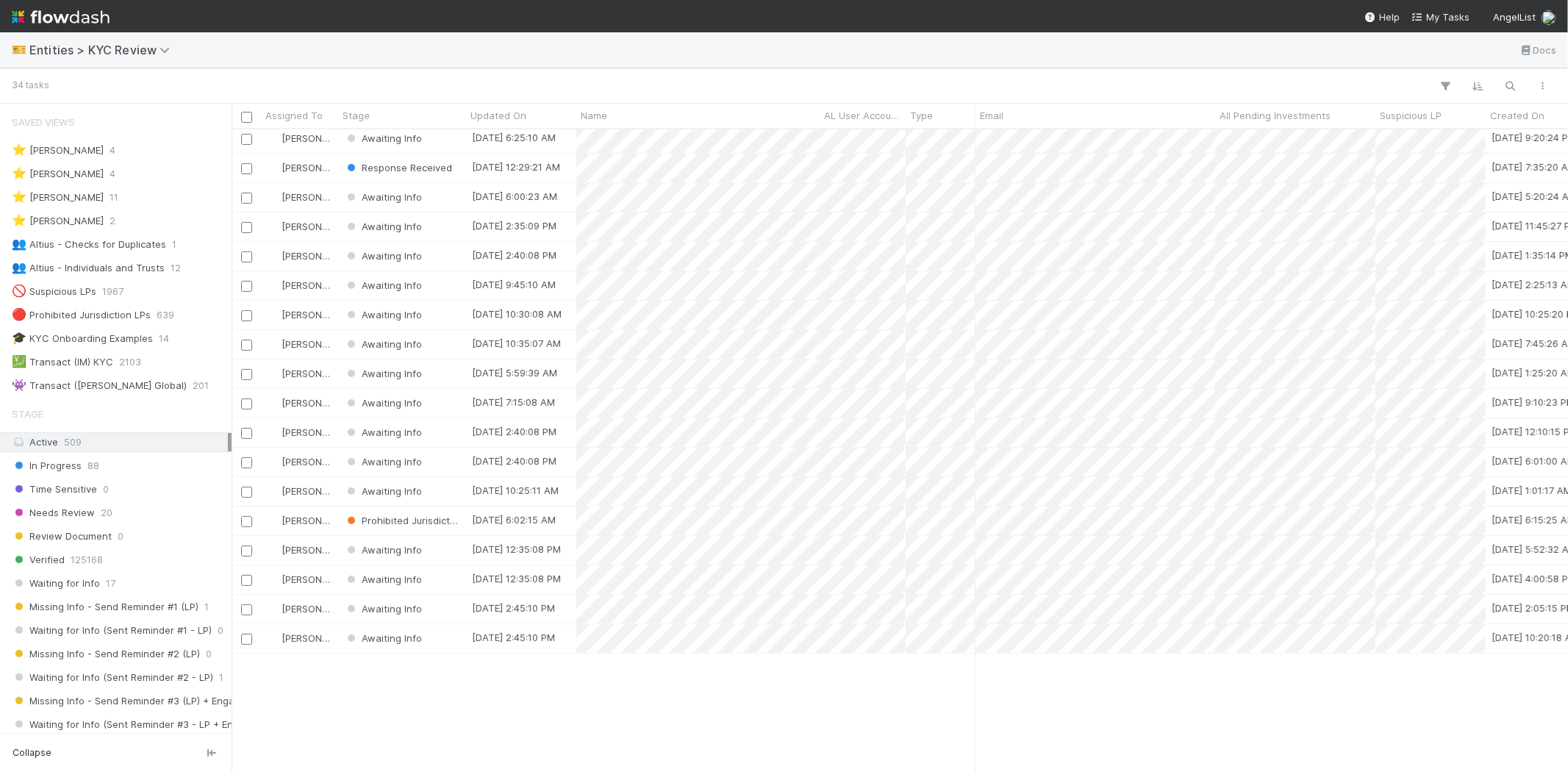
scroll to position [206, 0]
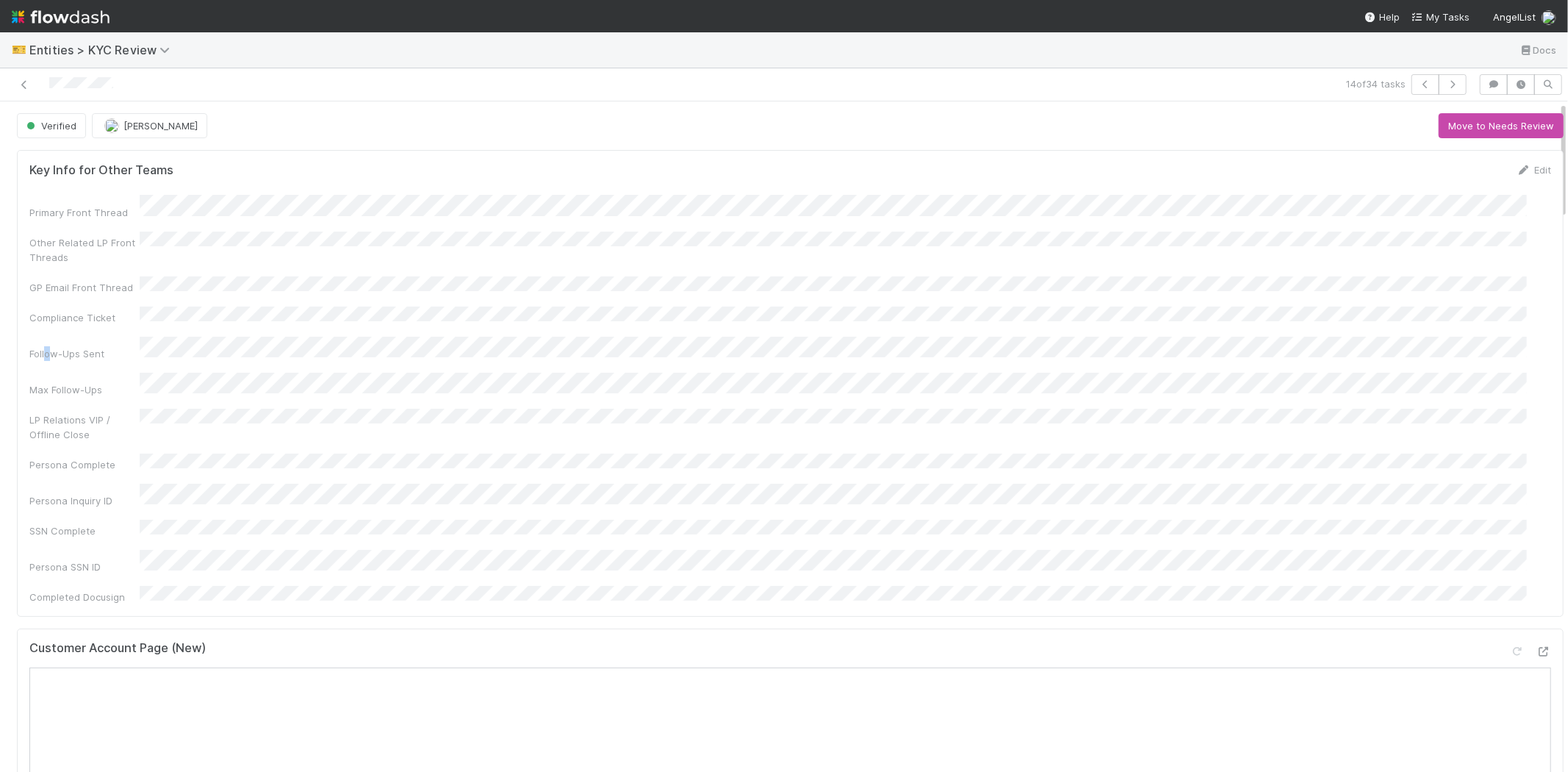
drag, startPoint x: 48, startPoint y: 314, endPoint x: 47, endPoint y: 258, distance: 56.0
click at [42, 313] on div "Primary Front Thread Other Related LP Front Threads GP Email Front Thread Compl…" at bounding box center [790, 399] width 1521 height 409
click at [27, 84] on icon at bounding box center [24, 84] width 15 height 9
click at [24, 83] on icon at bounding box center [24, 84] width 15 height 9
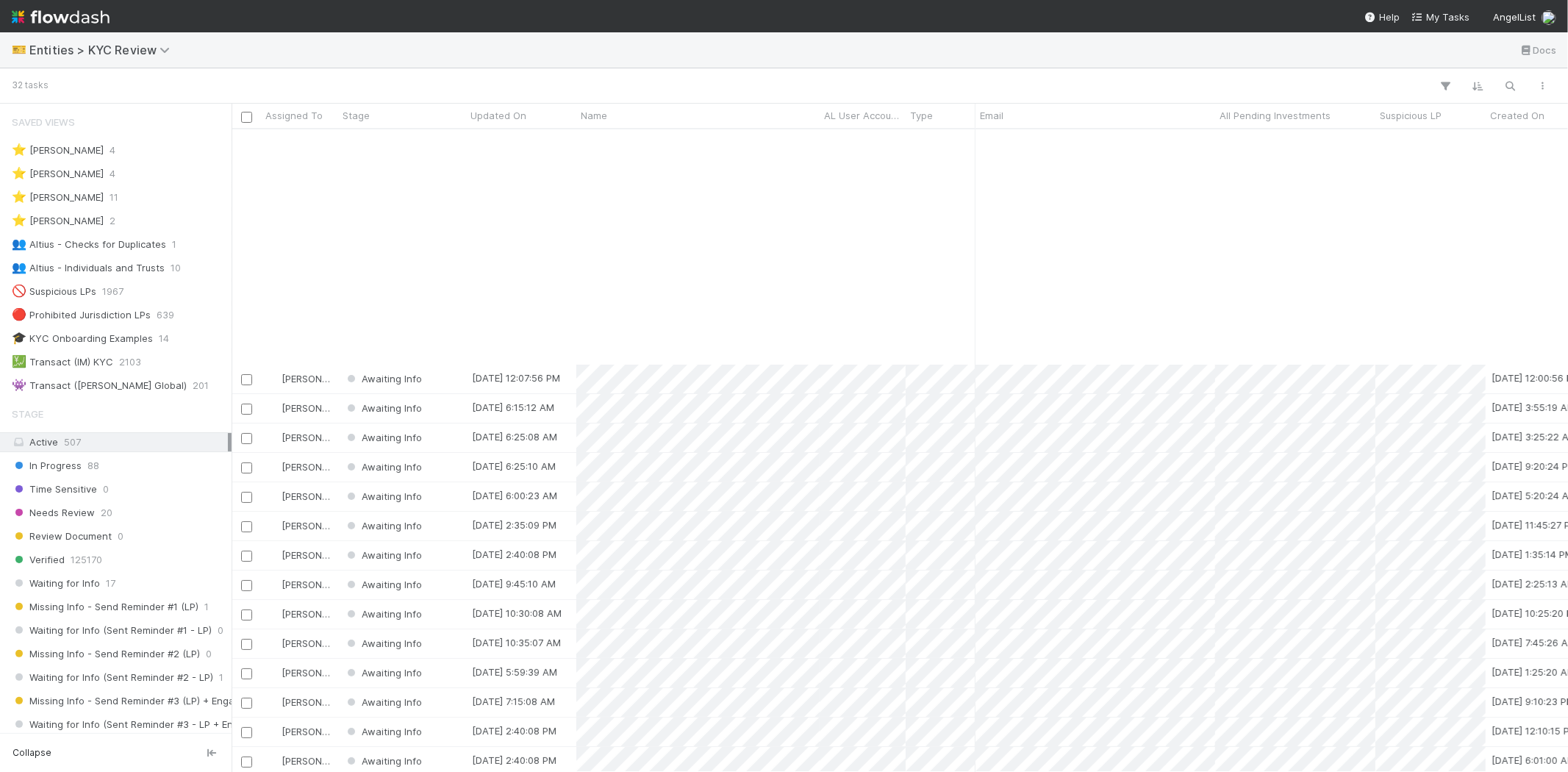
scroll to position [311, 0]
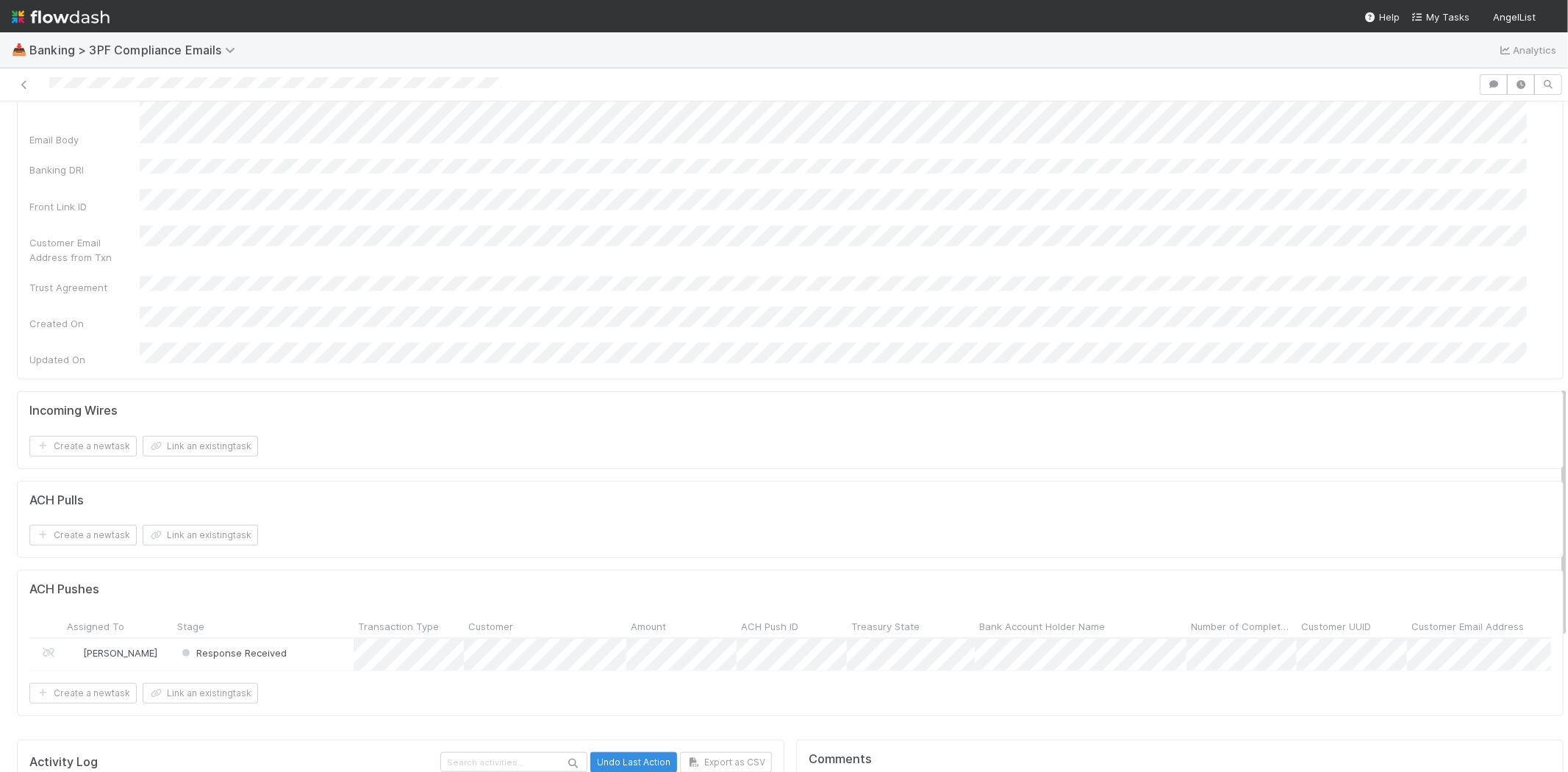
scroll to position [898, 0]
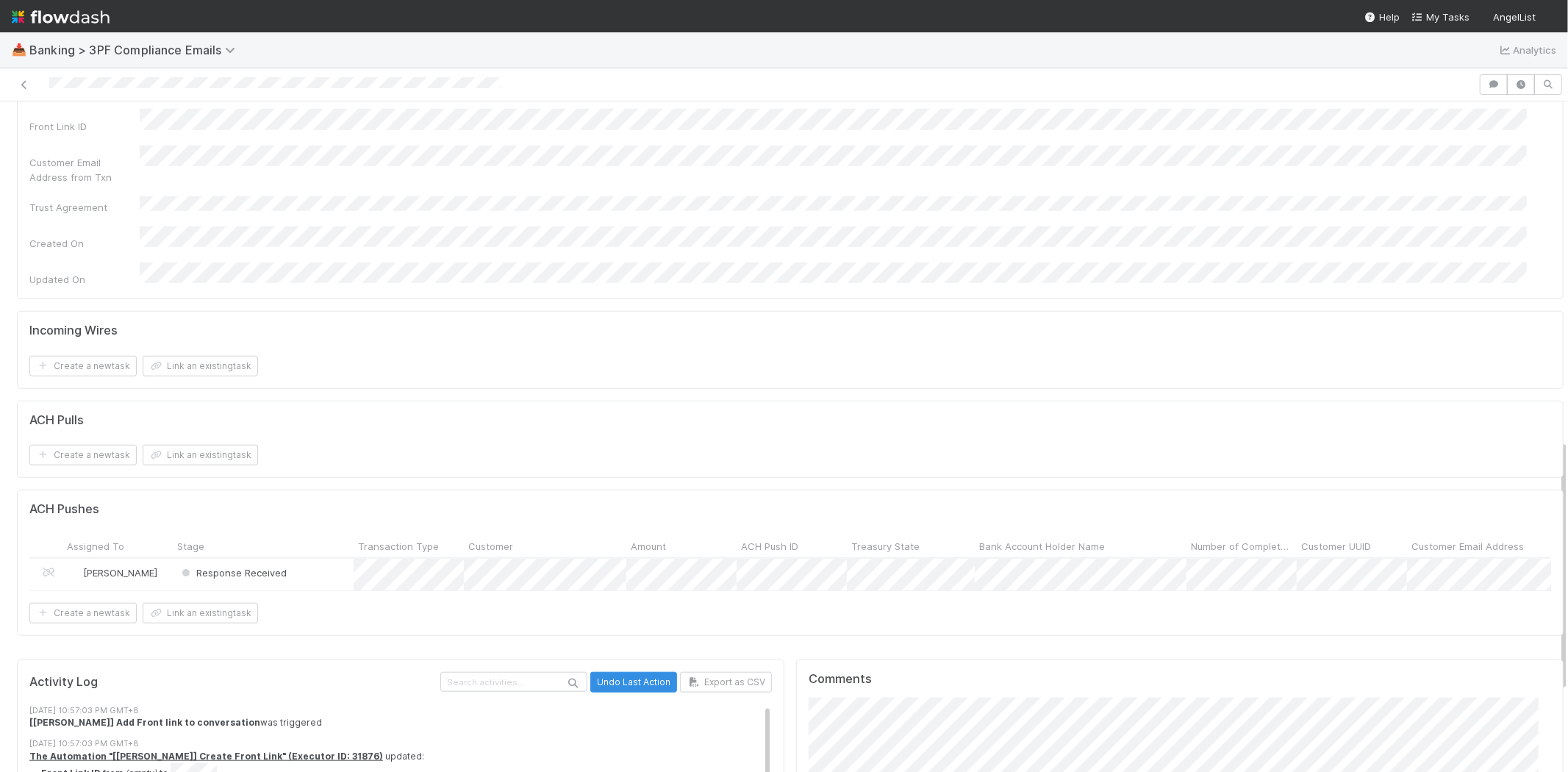
click at [315, 558] on div "Response Received" at bounding box center [262, 574] width 181 height 31
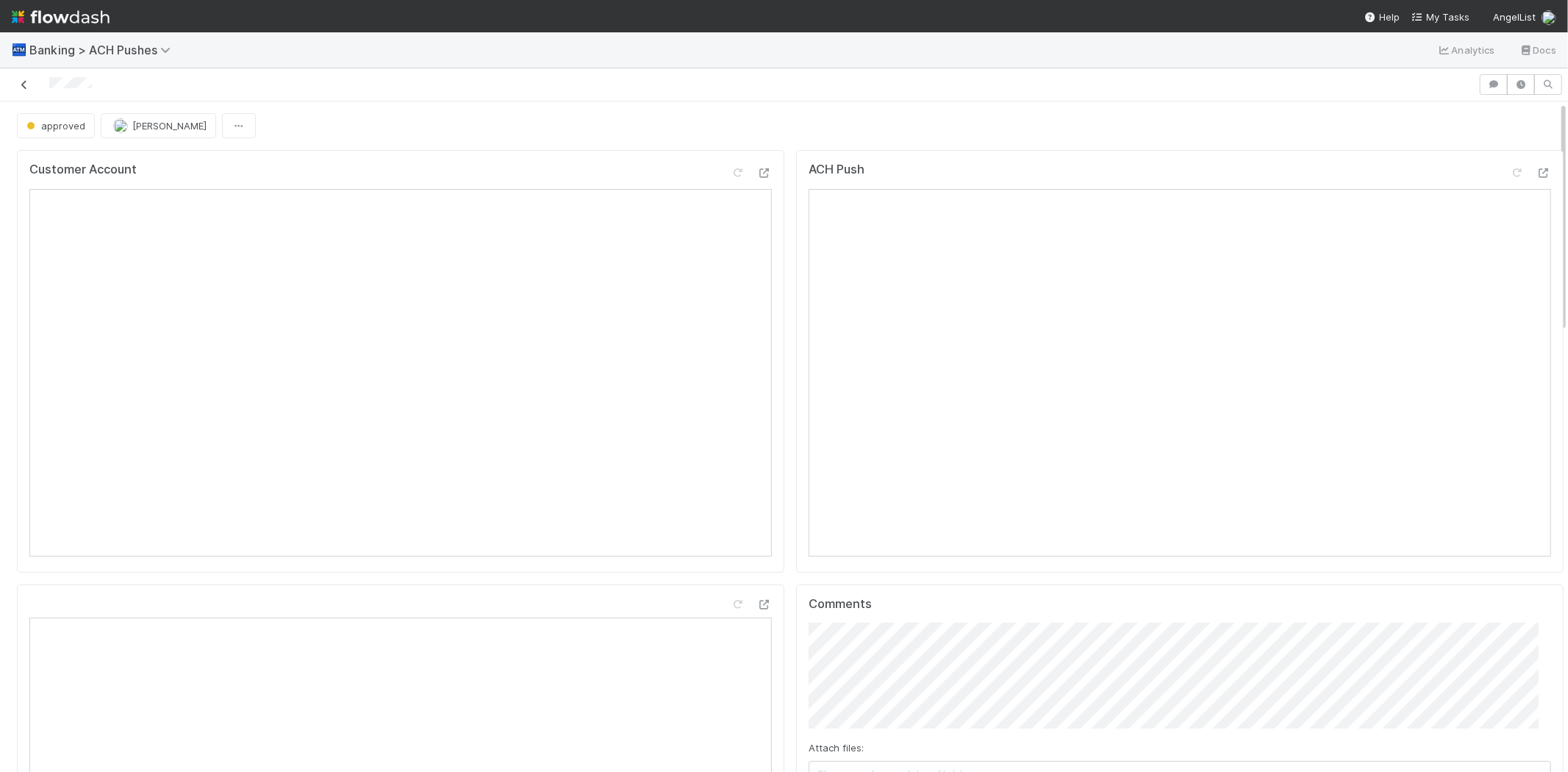
click at [17, 83] on icon at bounding box center [24, 84] width 15 height 9
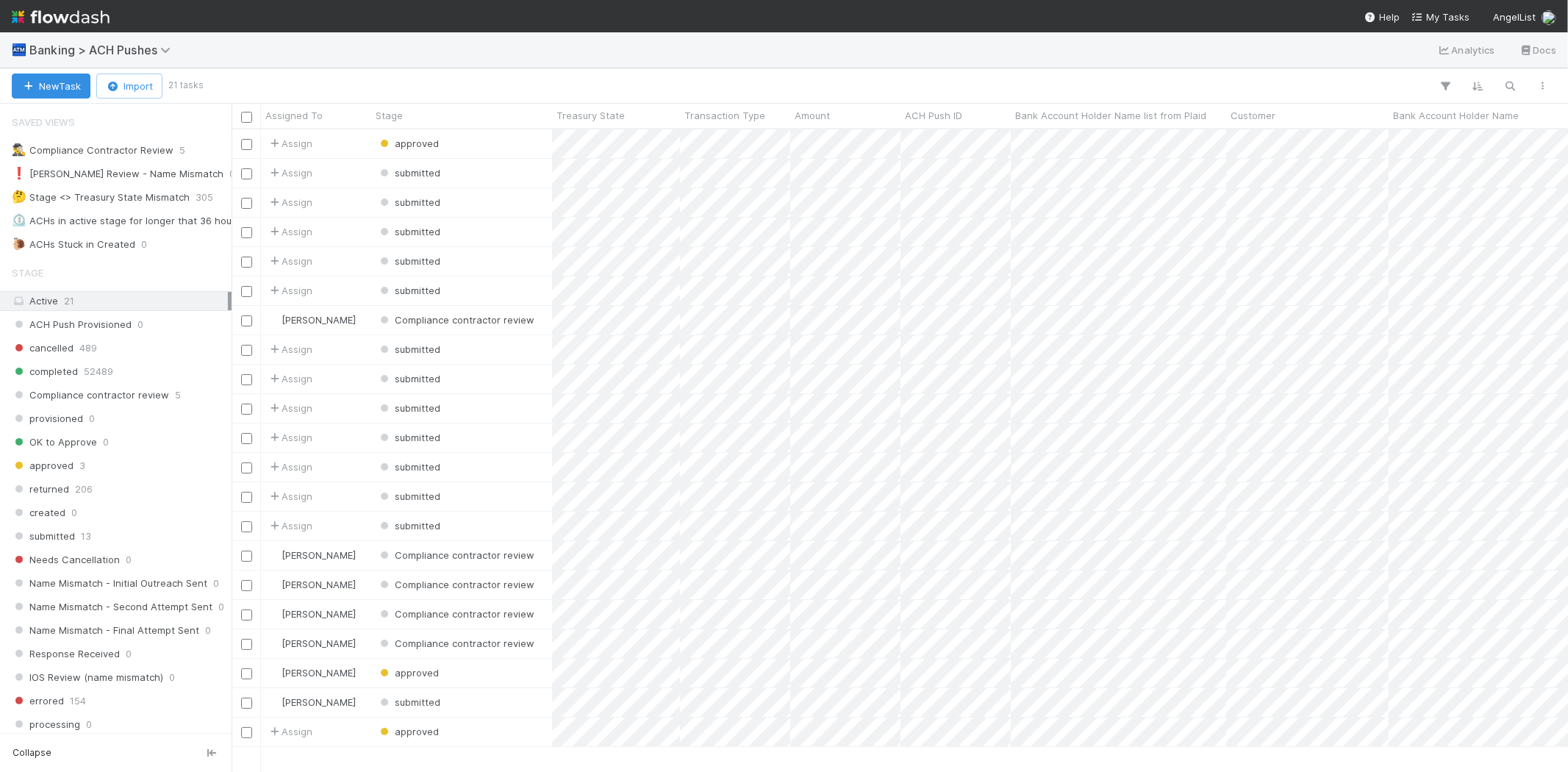
scroll to position [13, 12]
click at [165, 172] on div "❗ [PERSON_NAME] Review - Name Mismatch" at bounding box center [117, 174] width 212 height 18
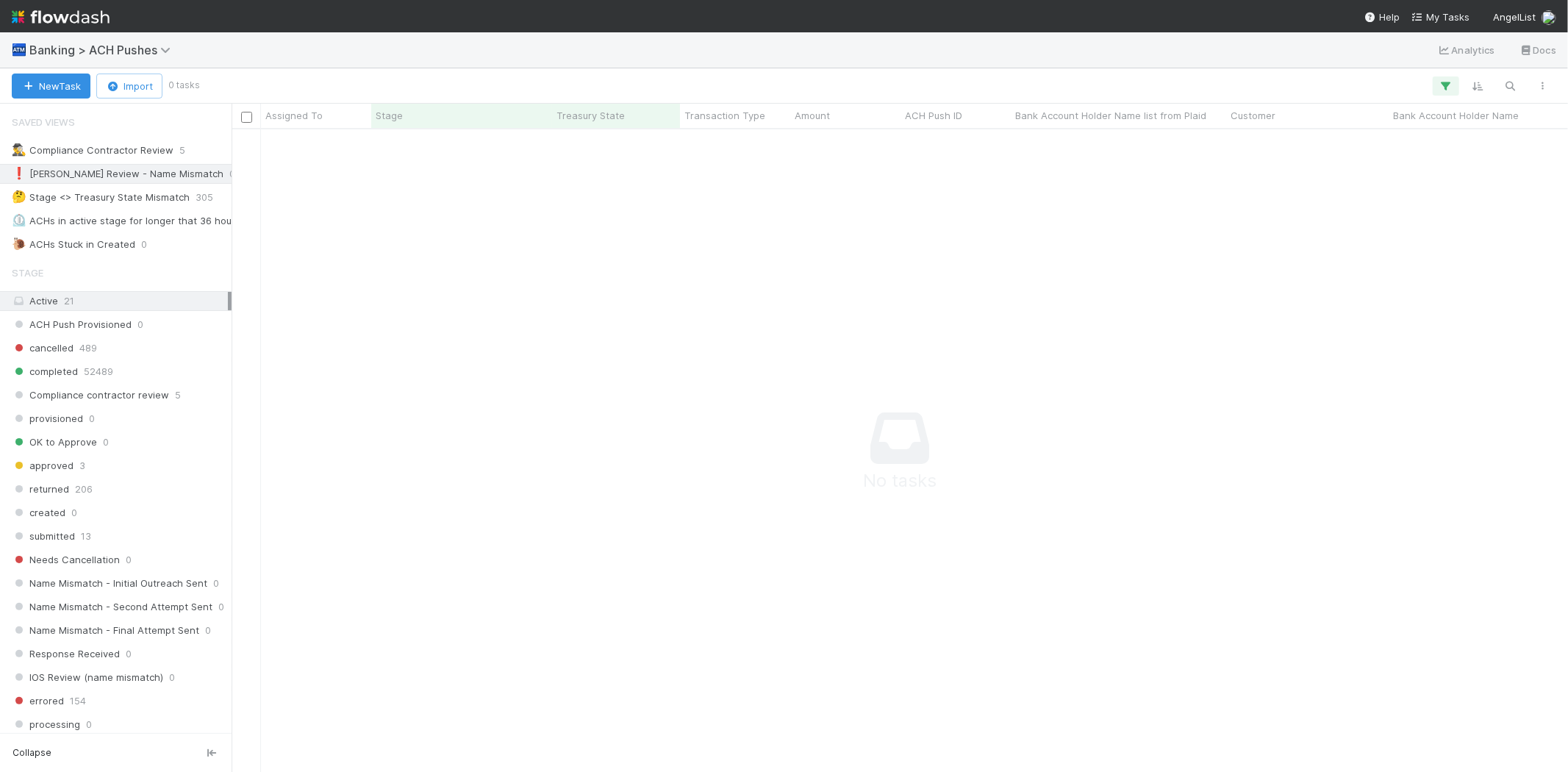
scroll to position [618, 1311]
click at [163, 56] on span "Banking > ACH Pushes" at bounding box center [109, 50] width 160 height 17
click at [158, 50] on span "Banking > ACH Pushes" at bounding box center [104, 50] width 149 height 15
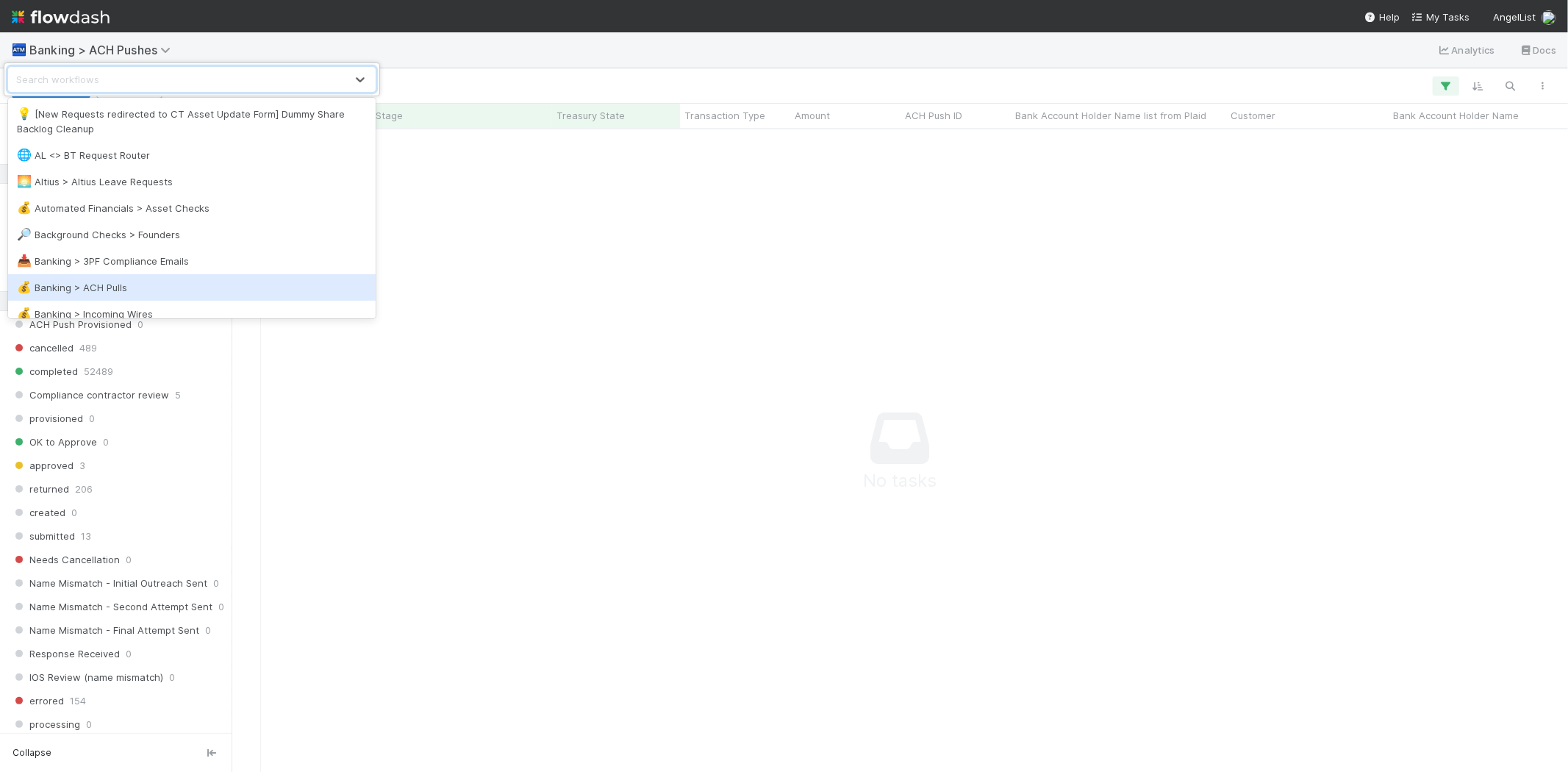
click at [132, 280] on div "💰 Banking > ACH Pulls" at bounding box center [191, 287] width 349 height 15
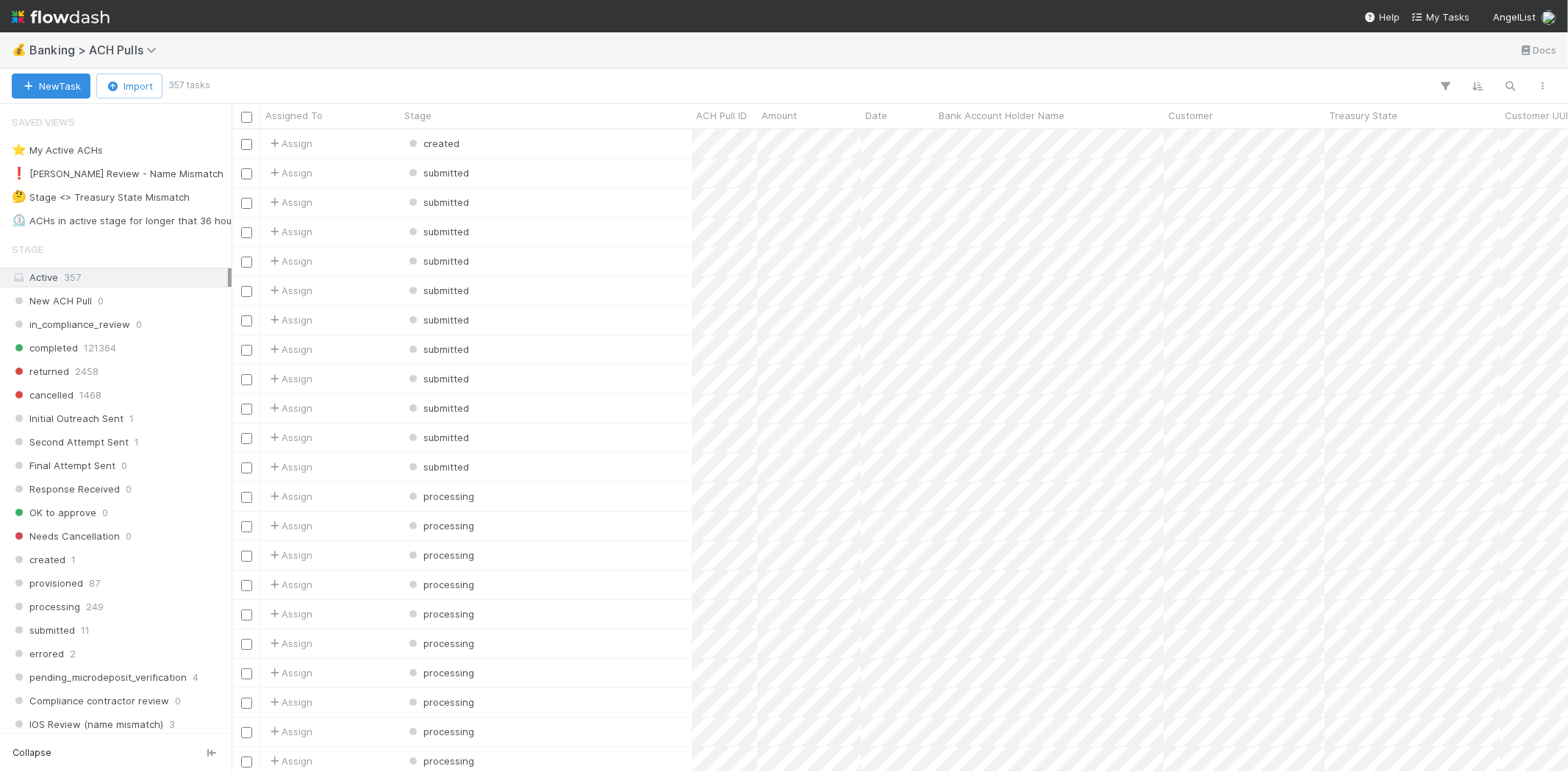
scroll to position [630, 1323]
click at [162, 167] on div "❗ Karen Review - Name Mismatch" at bounding box center [117, 174] width 212 height 18
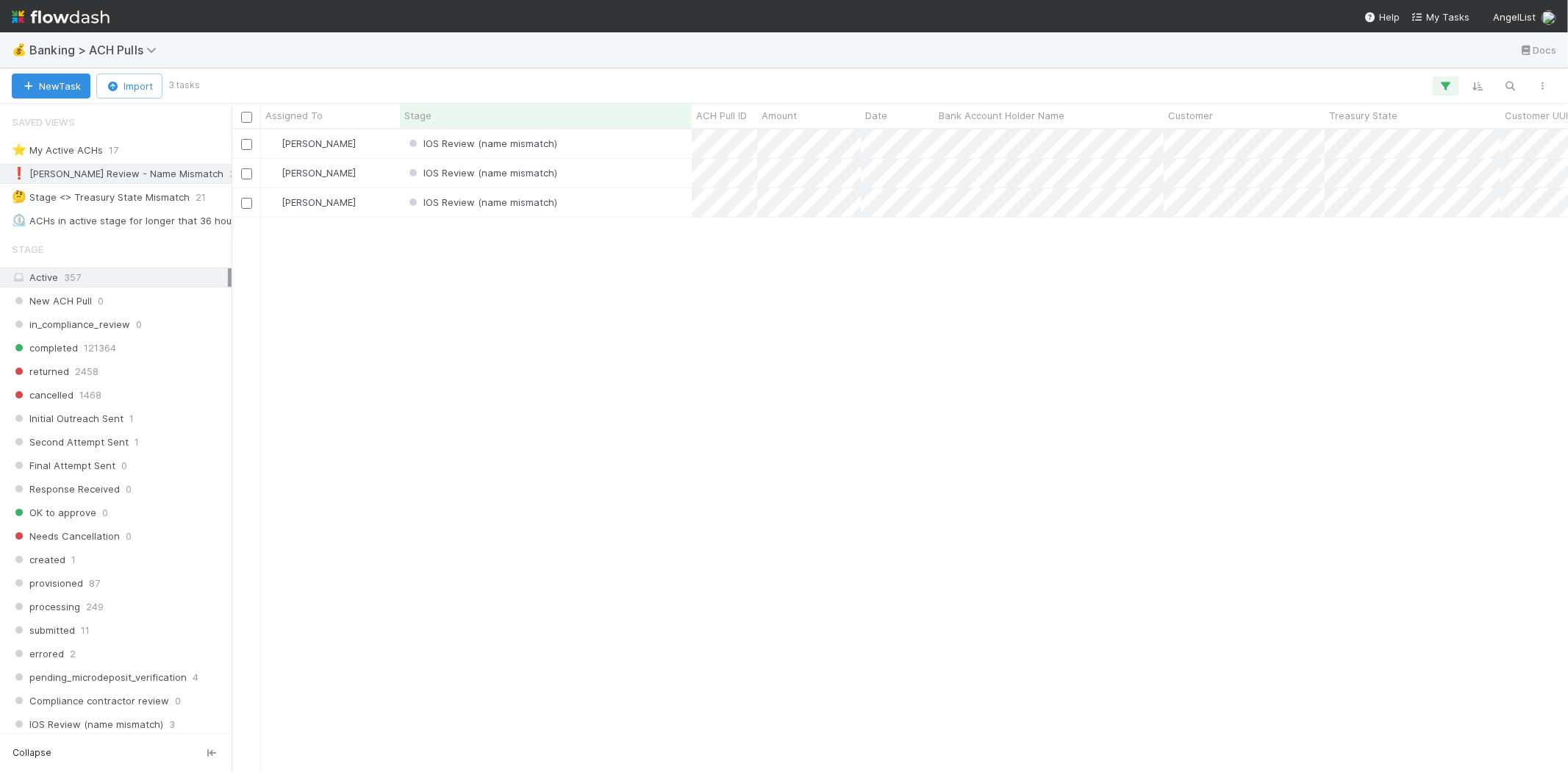
scroll to position [630, 1323]
drag, startPoint x: 487, startPoint y: 361, endPoint x: 573, endPoint y: 193, distance: 188.7
click at [488, 360] on div "Karen Jane Salcedo IOS Review (name mismatch) 8/12/25, 1:25:04 AM 8/12/25, 1:25…" at bounding box center [899, 450] width 1336 height 642
click at [579, 140] on div "IOS Review (name mismatch)" at bounding box center [546, 143] width 292 height 28
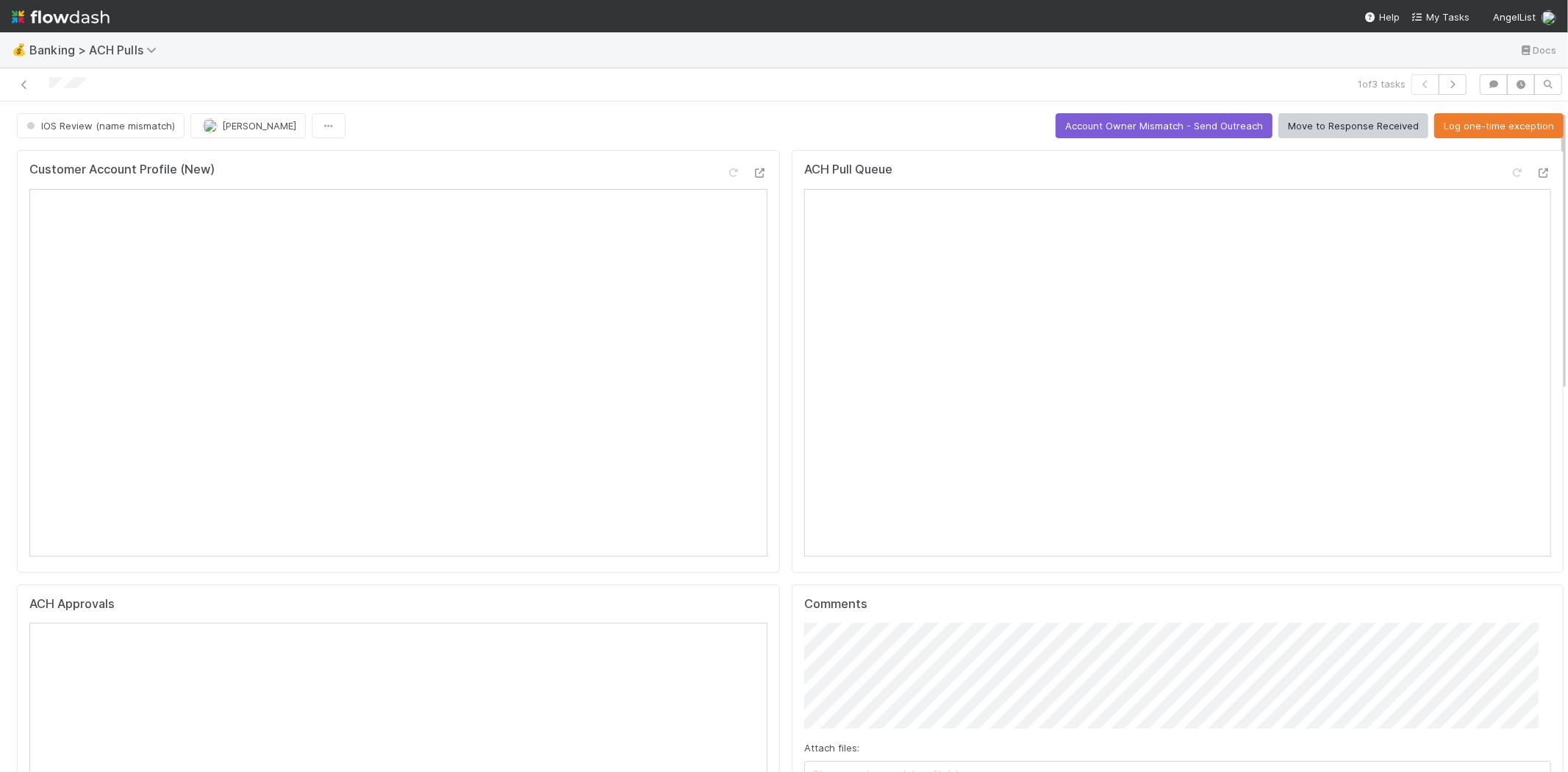
scroll to position [163, 0]
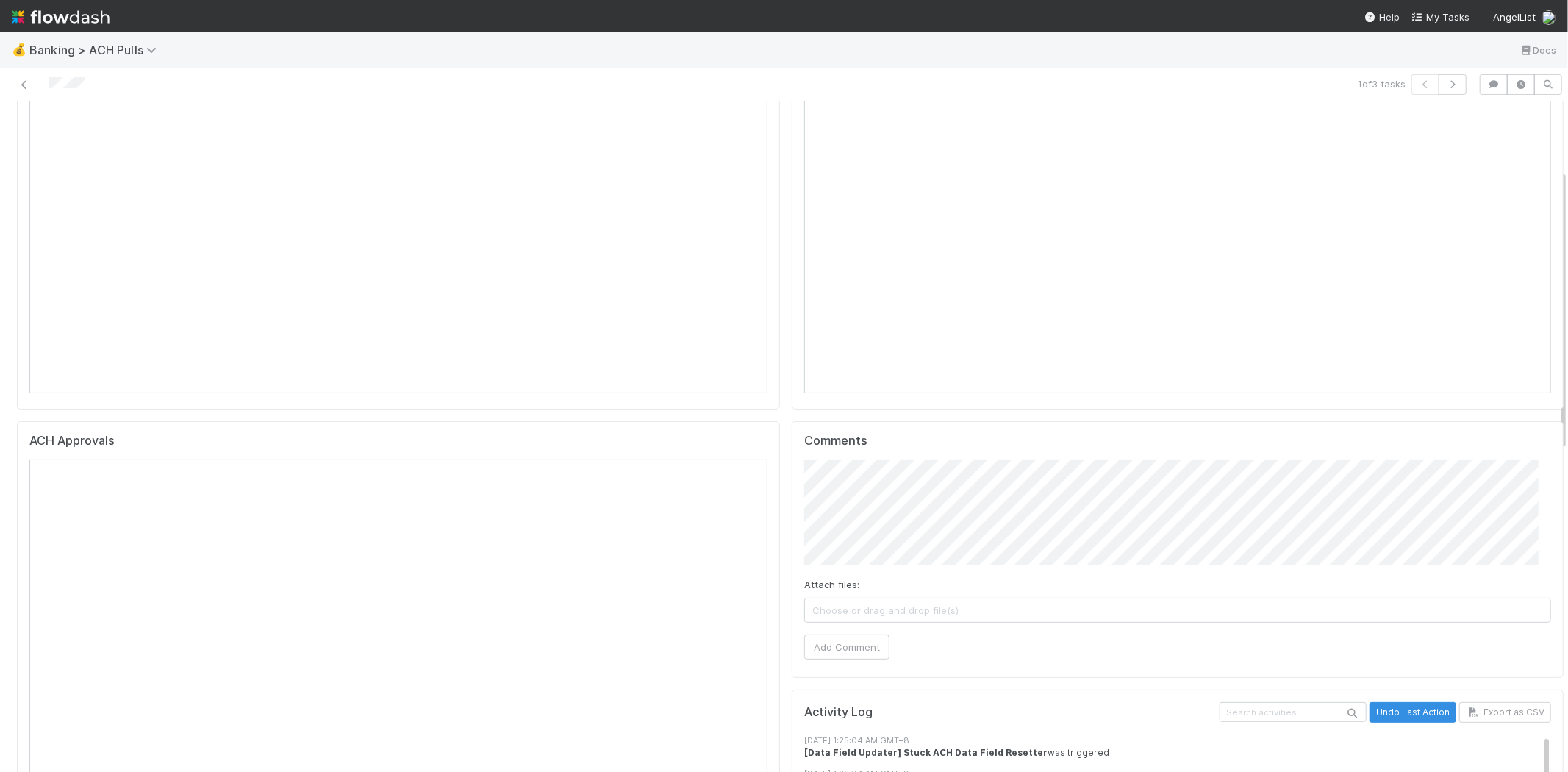
click at [931, 598] on span "Choose or drag and drop file(s)" at bounding box center [1177, 610] width 745 height 24
click at [839, 639] on button "Add Comment" at bounding box center [846, 646] width 85 height 25
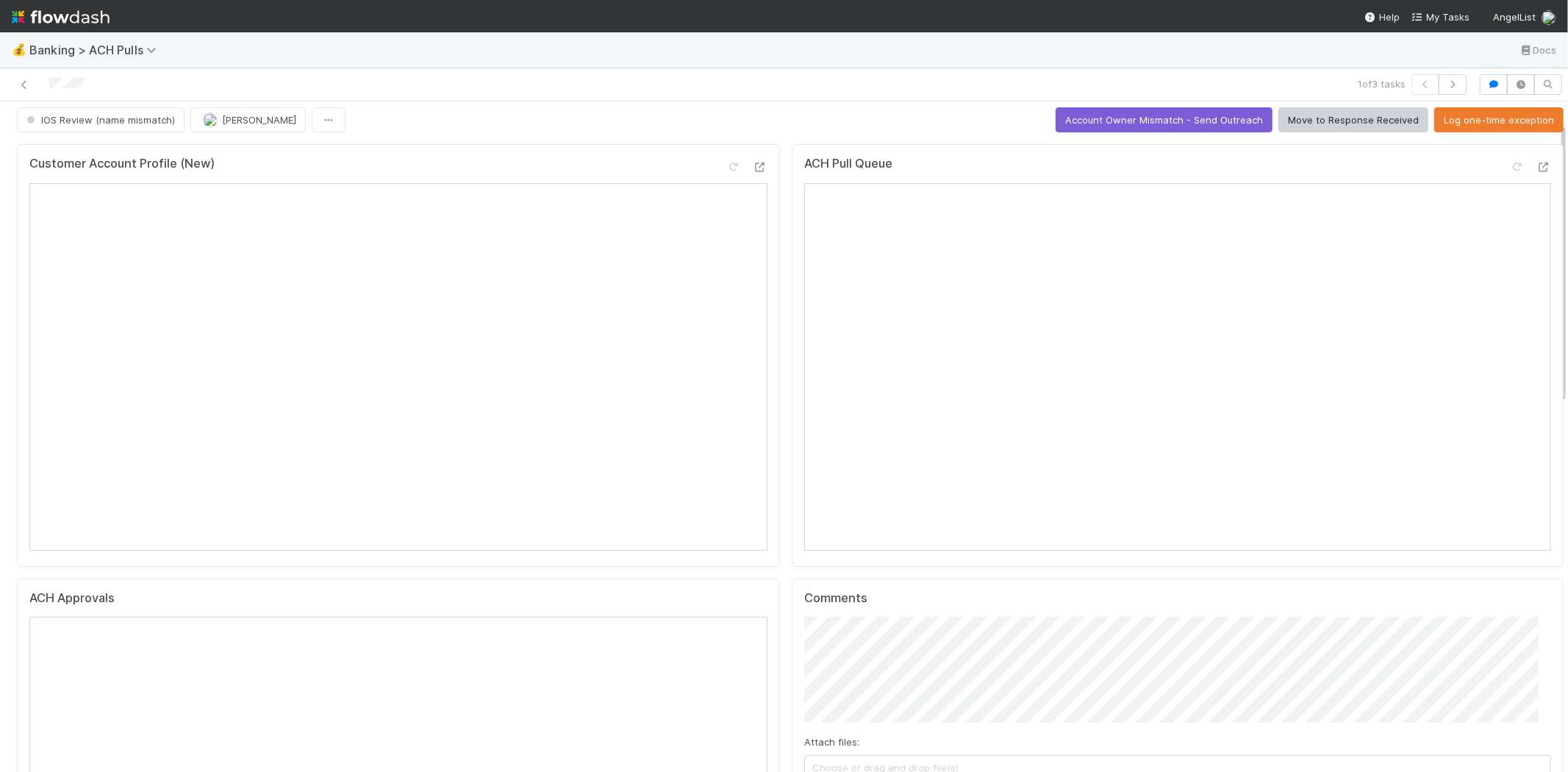
scroll to position [0, 0]
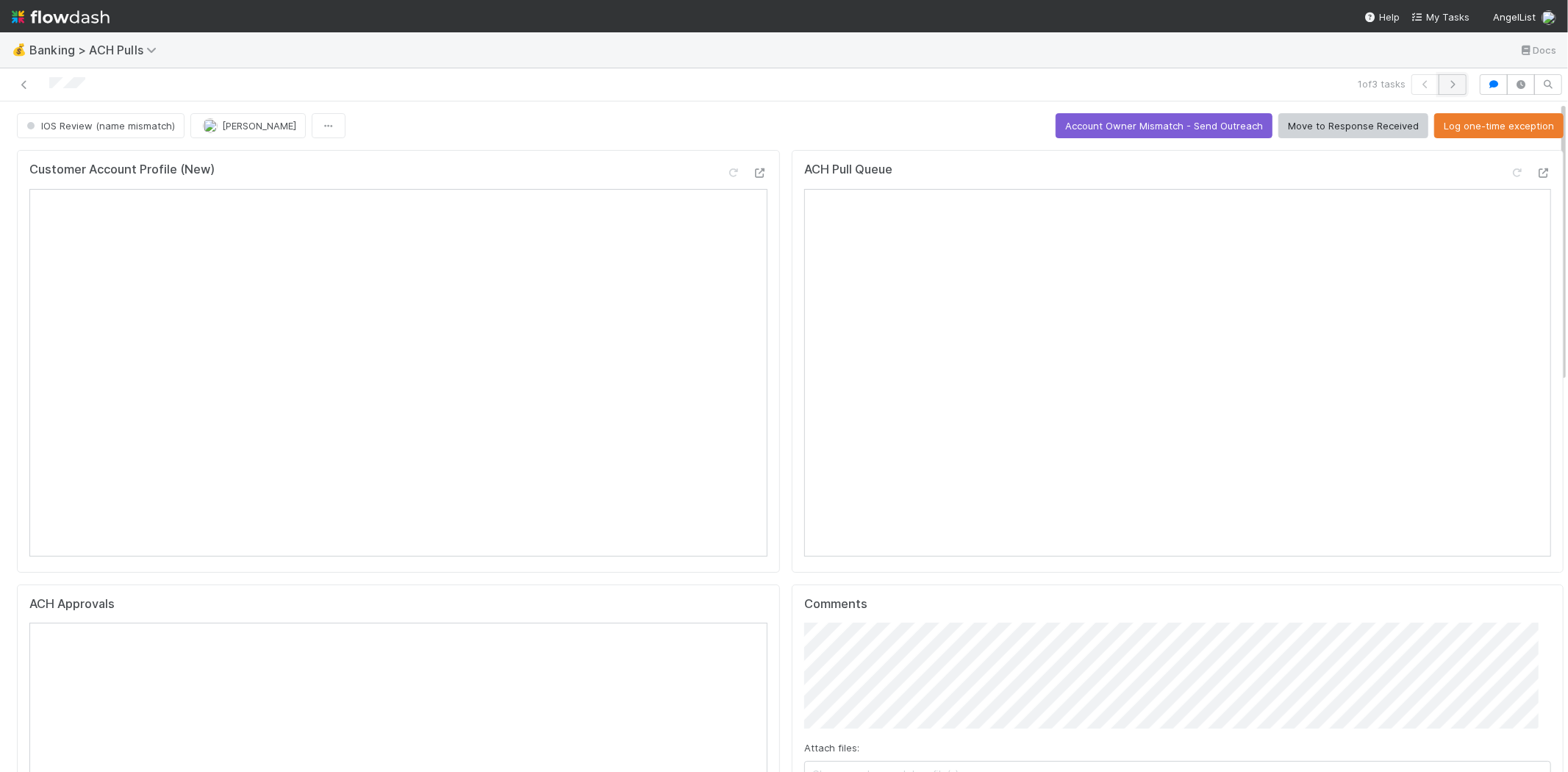
click at [1445, 80] on icon "button" at bounding box center [1452, 84] width 15 height 9
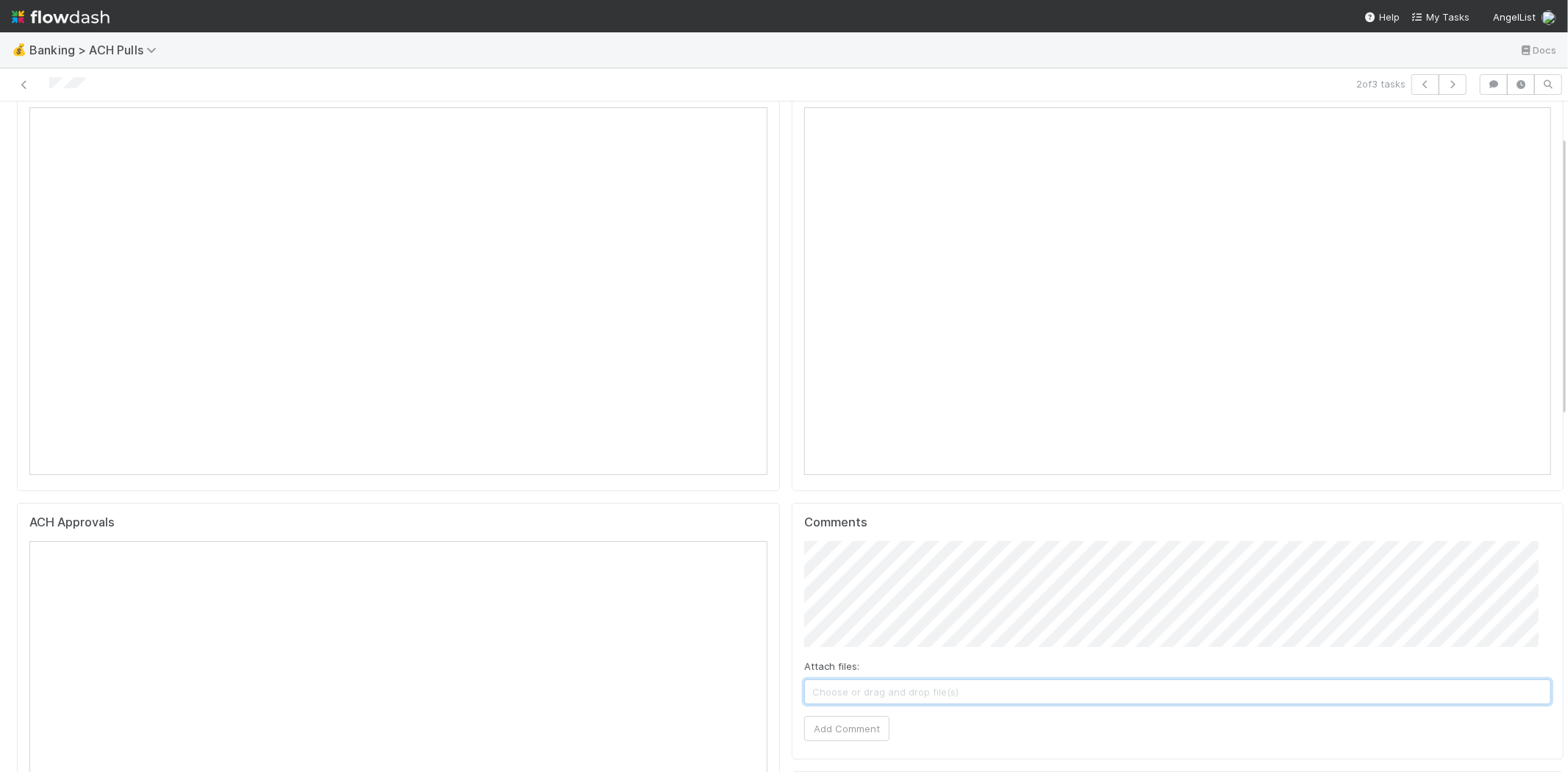
click at [965, 691] on span "Choose or drag and drop file(s)" at bounding box center [1177, 691] width 745 height 24
click at [847, 733] on button "Add Comment" at bounding box center [846, 728] width 85 height 25
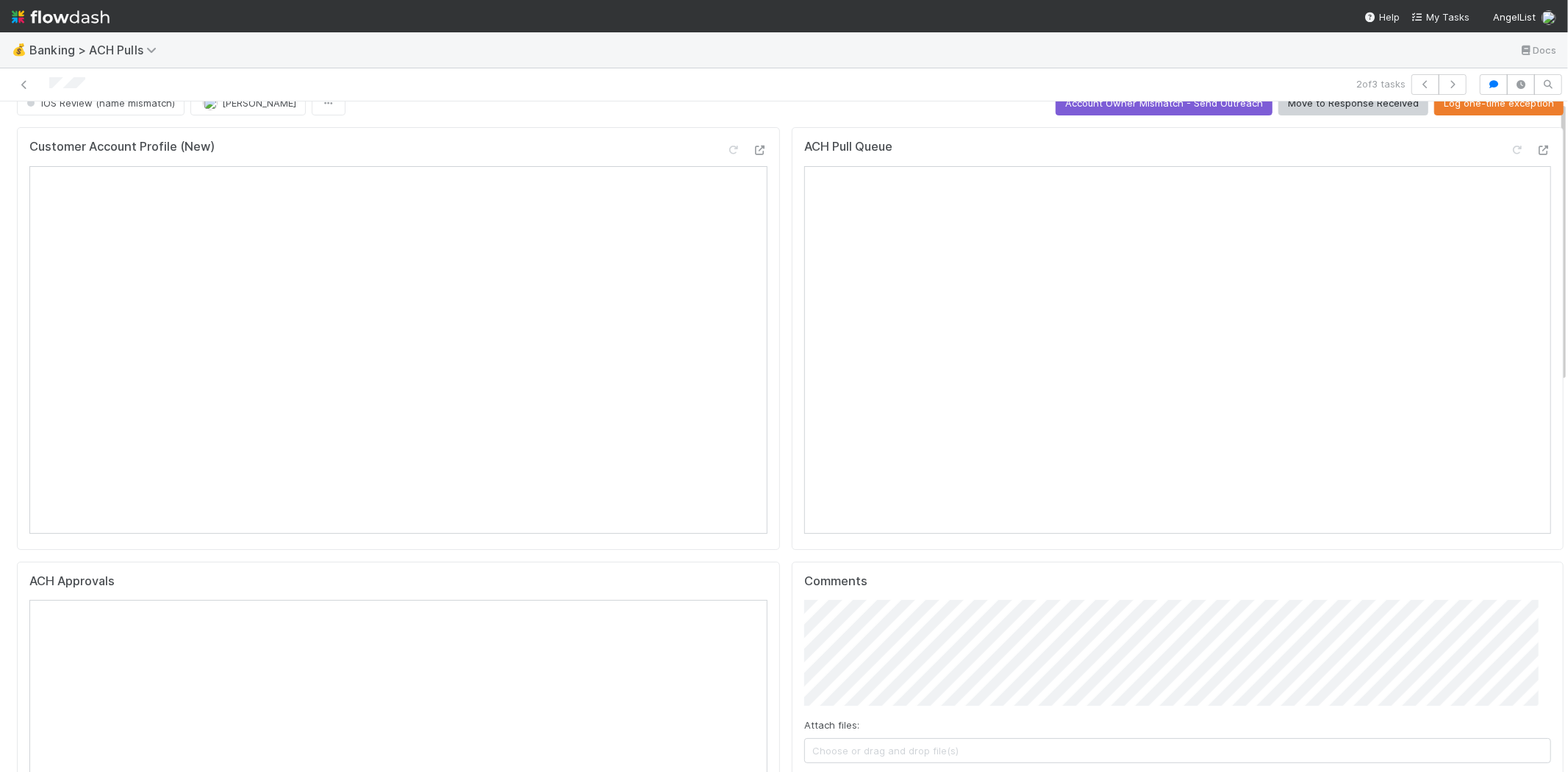
scroll to position [0, 0]
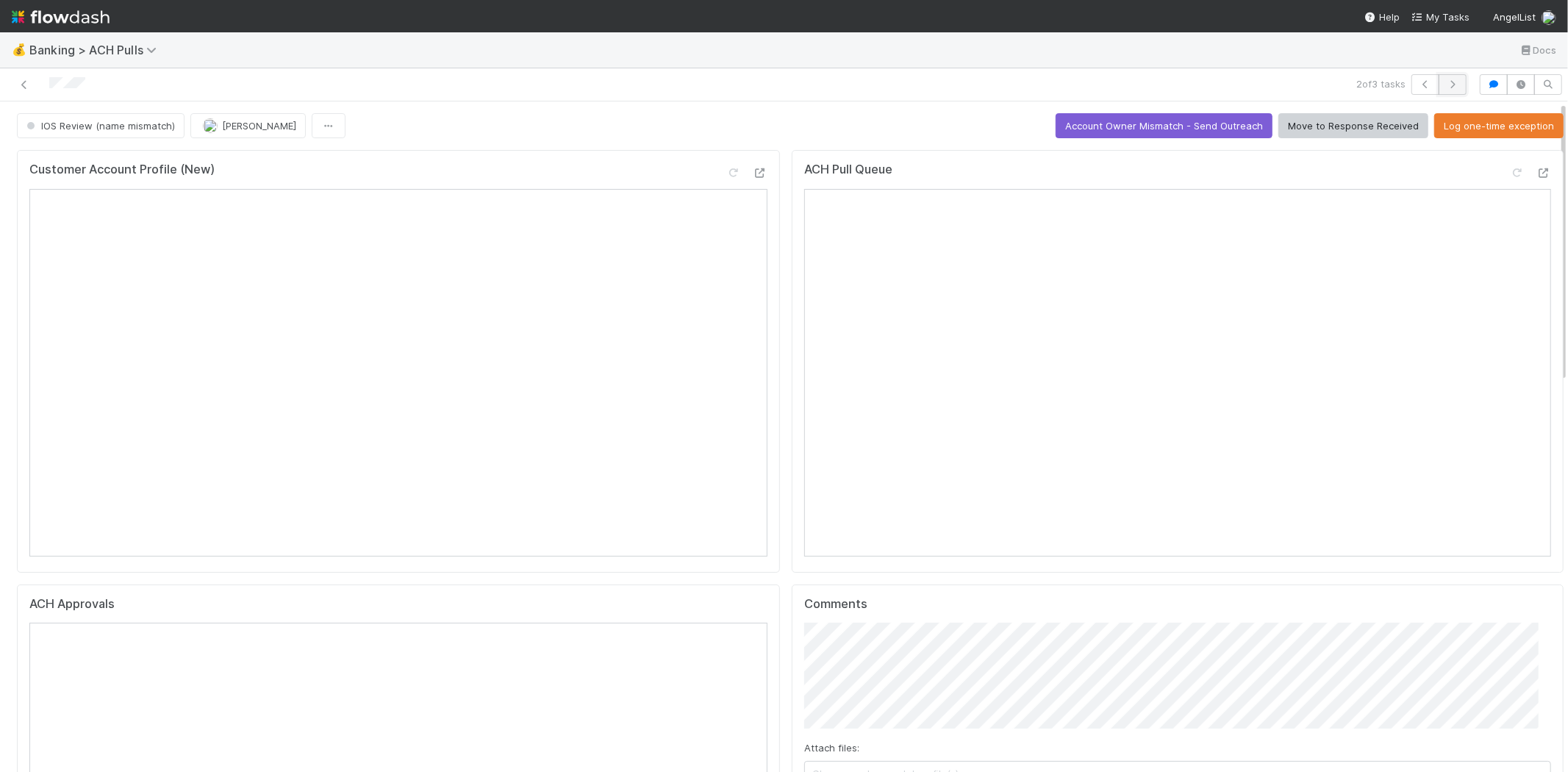
click at [1445, 78] on button "button" at bounding box center [1452, 84] width 28 height 20
click at [1169, 119] on button "Account Owner Mismatch - Send Outreach" at bounding box center [1164, 125] width 216 height 25
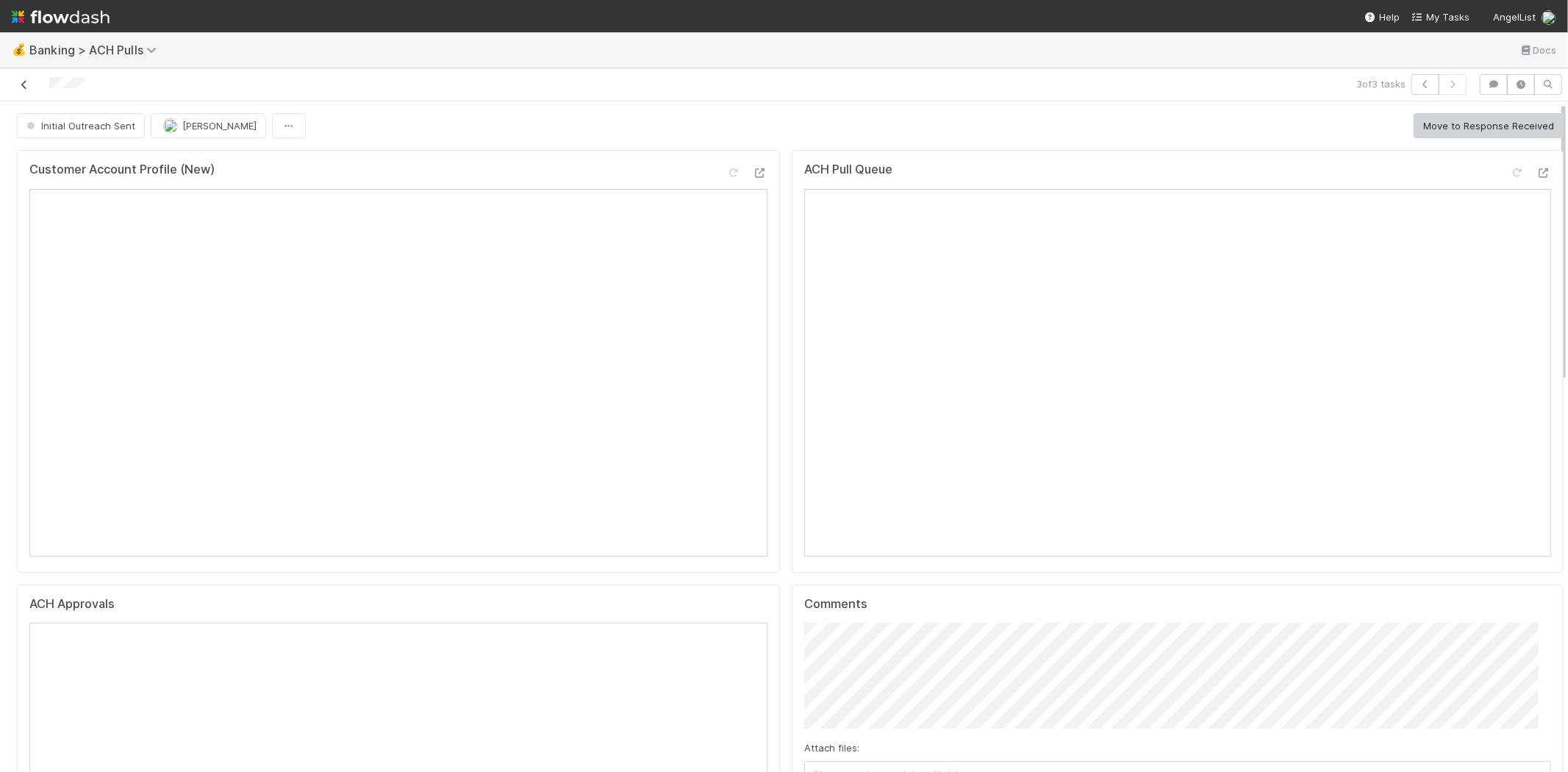
click at [26, 80] on icon at bounding box center [24, 84] width 15 height 9
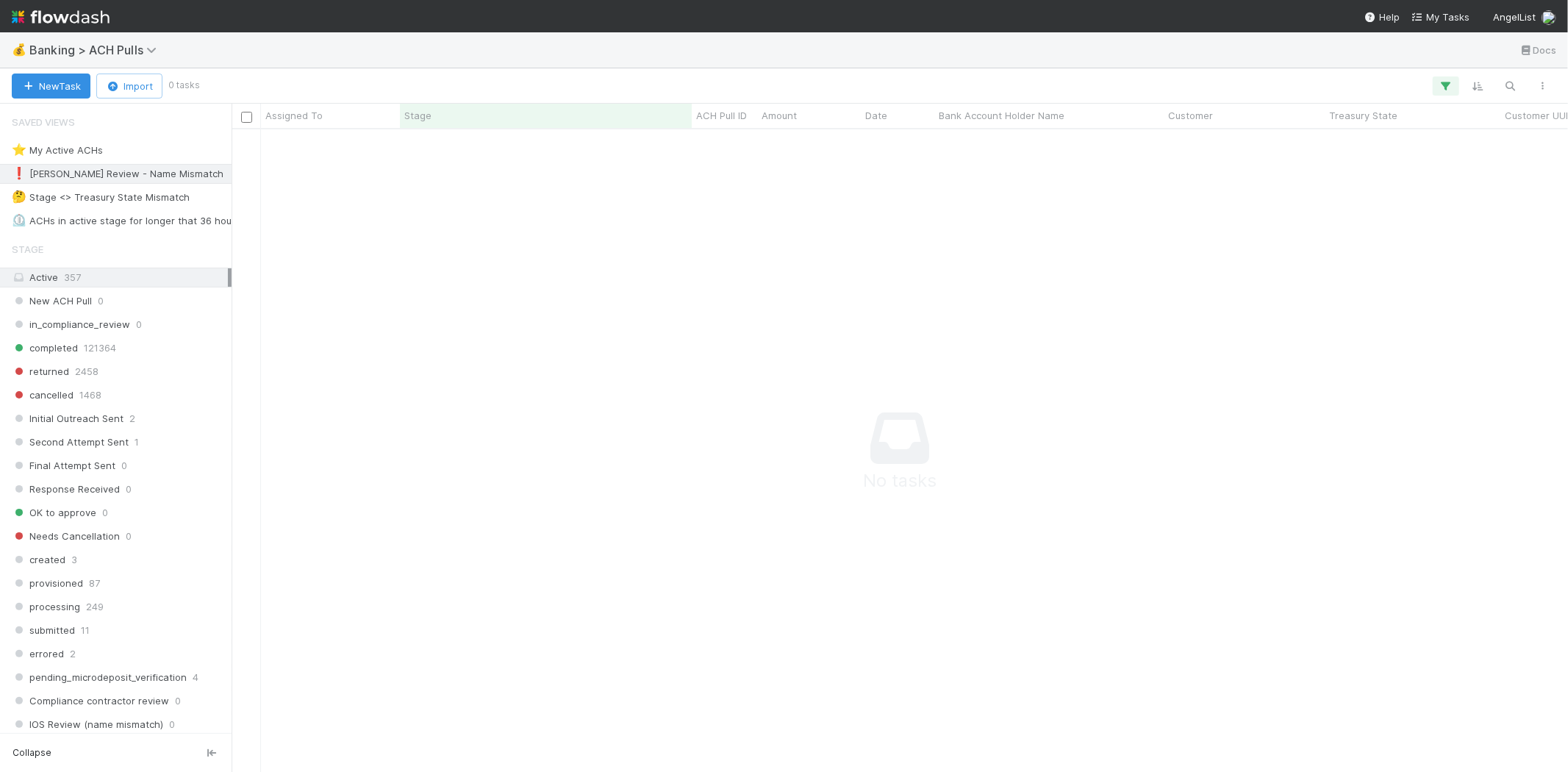
scroll to position [618, 1311]
